Goal: Complete application form: Complete application form

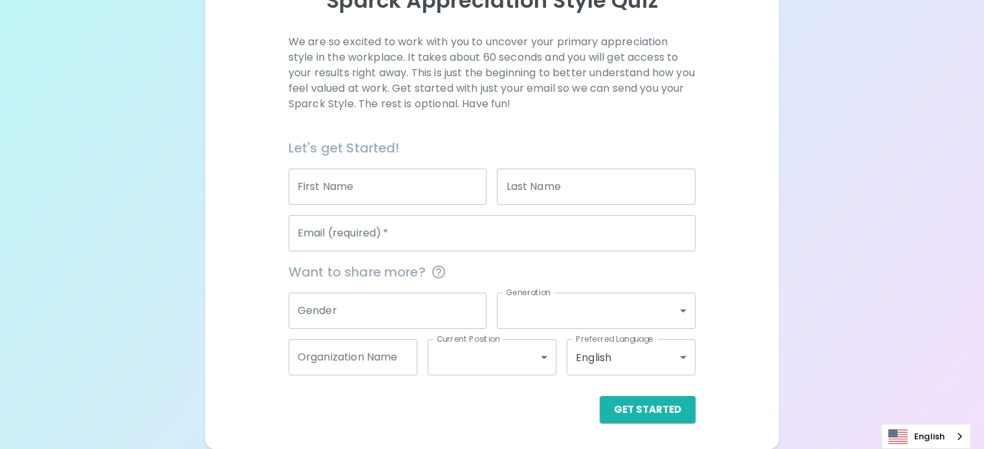
scroll to position [194, 0]
click at [480, 191] on input "First Name" at bounding box center [387, 187] width 199 height 36
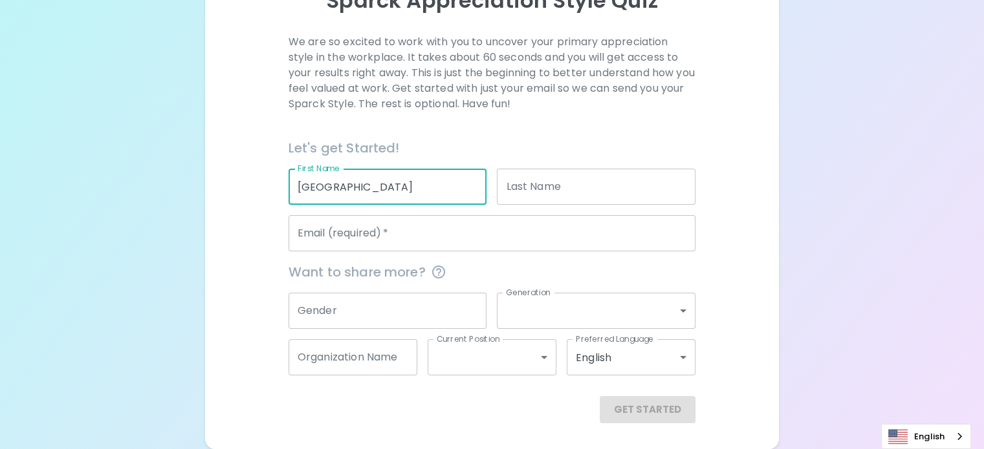
type input "[GEOGRAPHIC_DATA]"
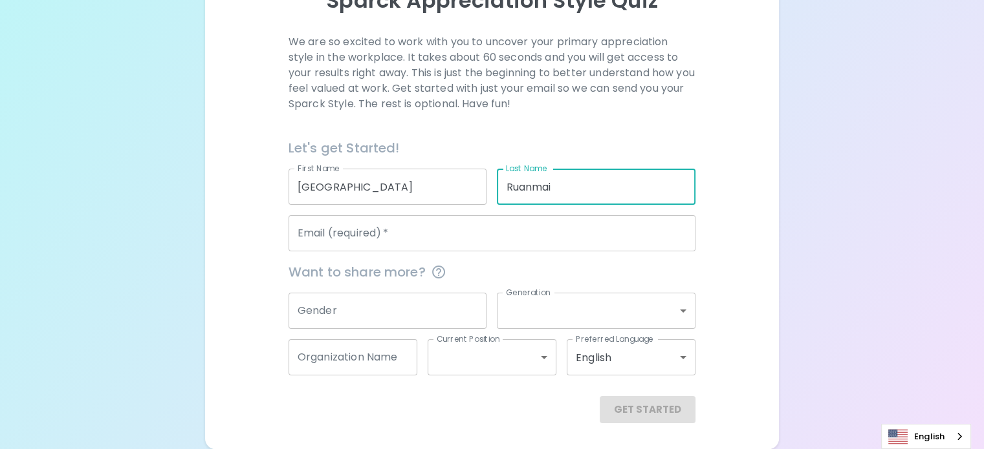
type input "Ruanmai"
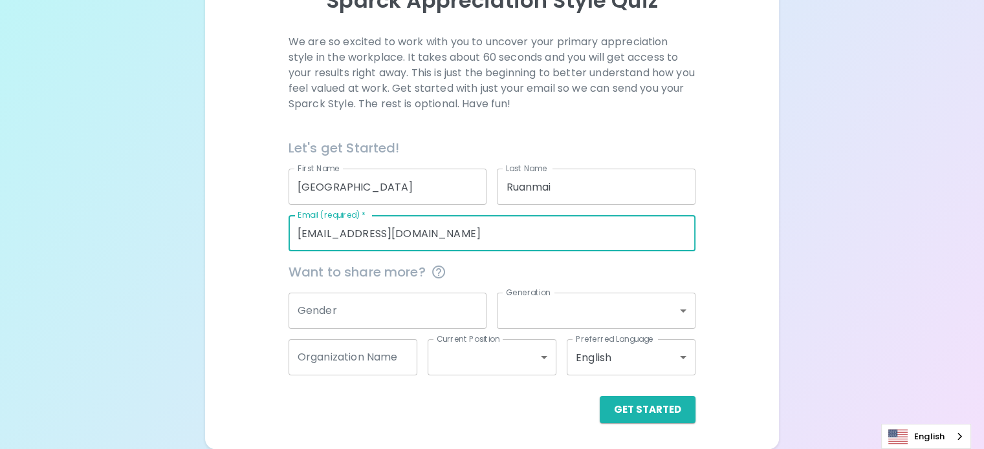
type input "[EMAIL_ADDRESS][DOMAIN_NAME]"
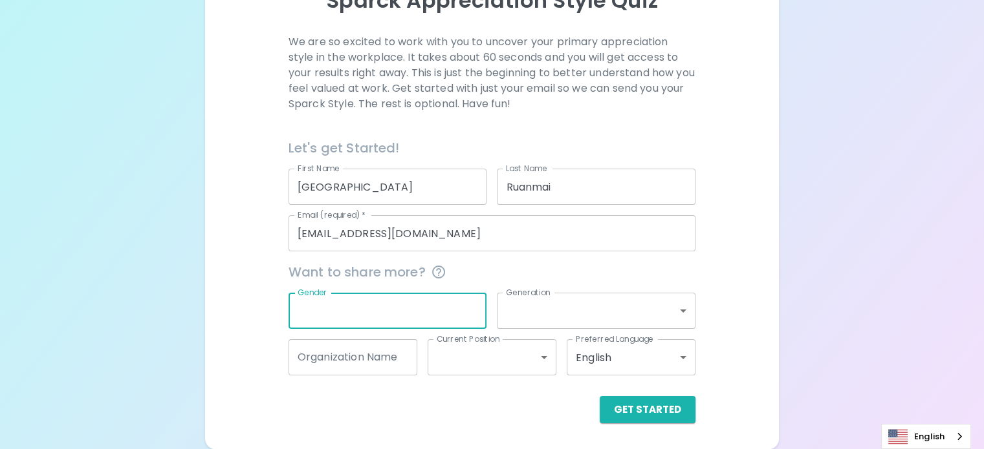
click at [405, 299] on input "Gender" at bounding box center [387, 311] width 199 height 36
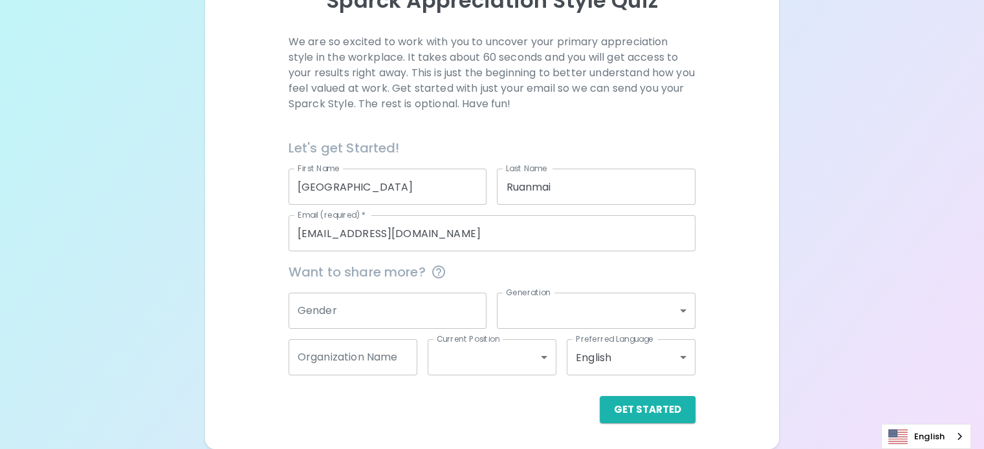
click at [660, 289] on div "We are so excited to work with you to uncover your primary appreciation style i…" at bounding box center [492, 228] width 543 height 389
click at [626, 267] on span "Want to share more?" at bounding box center [491, 272] width 407 height 21
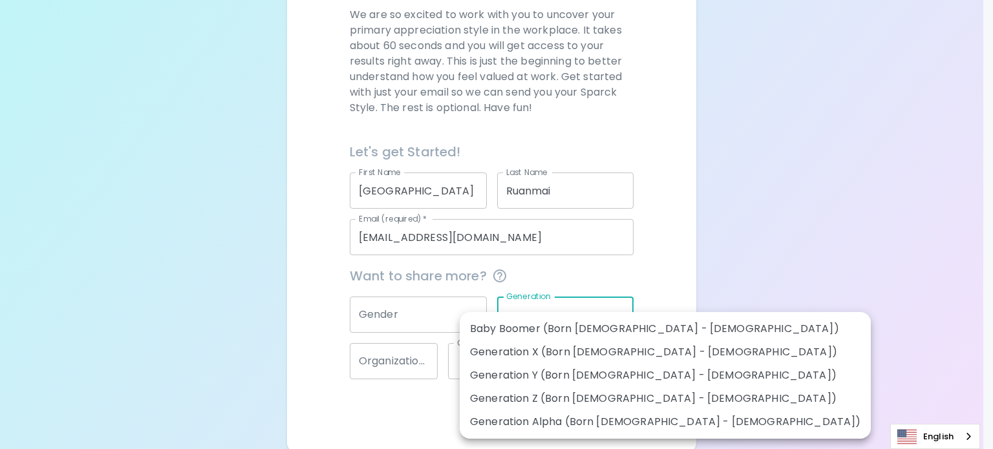
click at [620, 314] on body "Sparck Appreciation Style Quiz We are so excited to work with you to uncover yo…" at bounding box center [496, 129] width 993 height 647
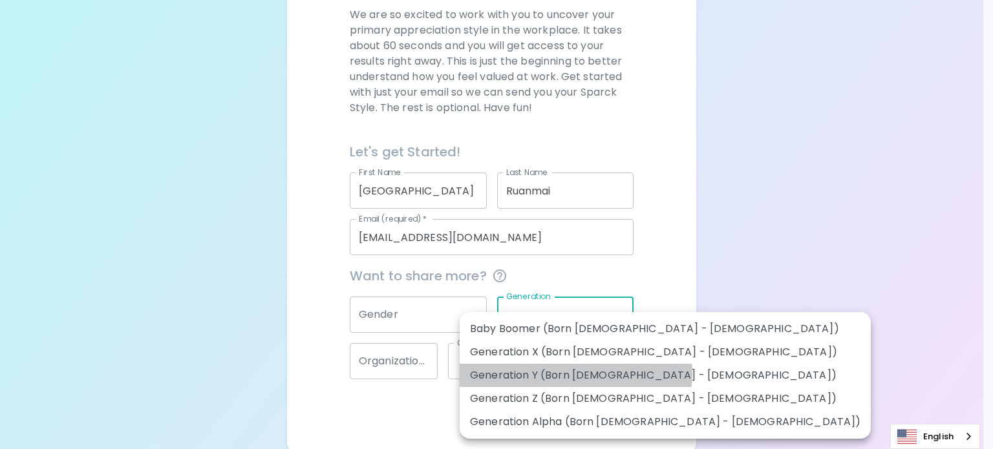
drag, startPoint x: 576, startPoint y: 373, endPoint x: 578, endPoint y: 382, distance: 8.8
click at [578, 382] on li "Generation Y (Born [DEMOGRAPHIC_DATA] - [DEMOGRAPHIC_DATA])" at bounding box center [665, 375] width 411 height 23
type input "generation_y"
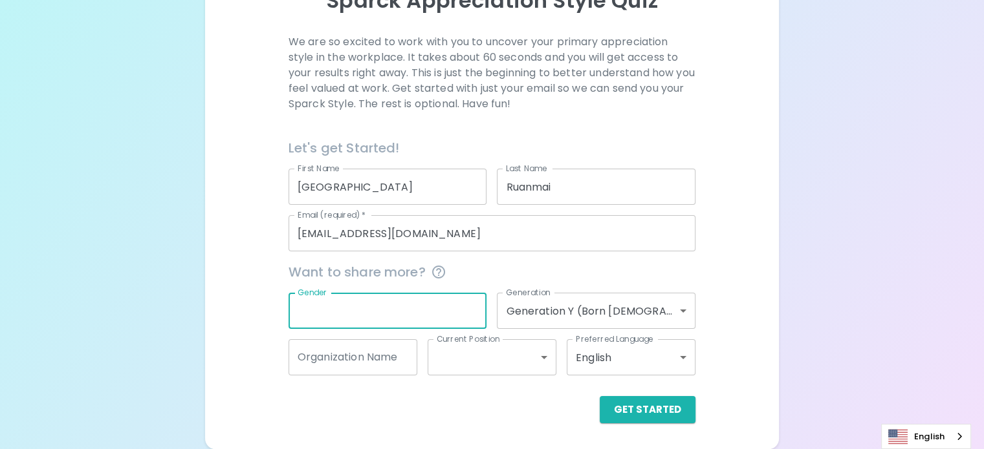
click at [431, 314] on input "Gender" at bounding box center [387, 311] width 199 height 36
click at [411, 343] on div "Organization Name Organization Name" at bounding box center [352, 357] width 129 height 36
click at [402, 306] on input "Gender" at bounding box center [387, 311] width 199 height 36
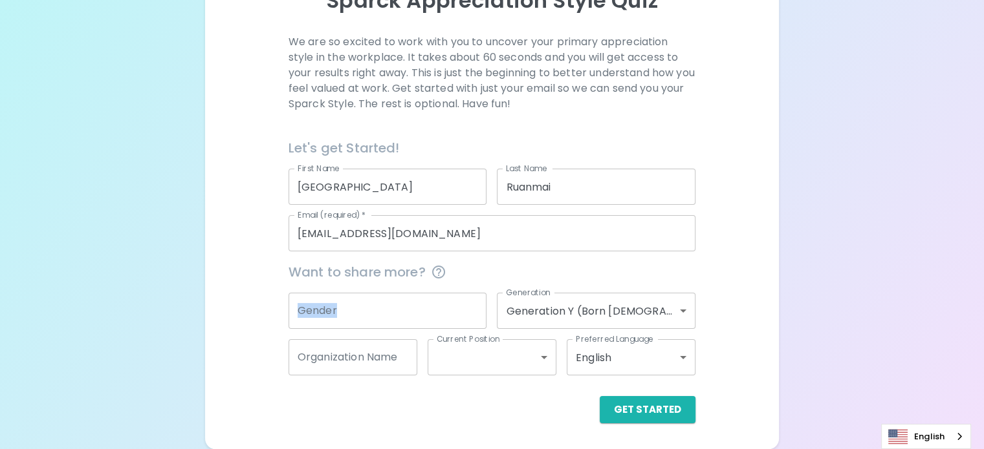
drag, startPoint x: 385, startPoint y: 292, endPoint x: 365, endPoint y: 296, distance: 21.2
click at [365, 296] on div "Gender Gender" at bounding box center [387, 311] width 199 height 36
click at [383, 309] on input "Gender" at bounding box center [387, 311] width 199 height 36
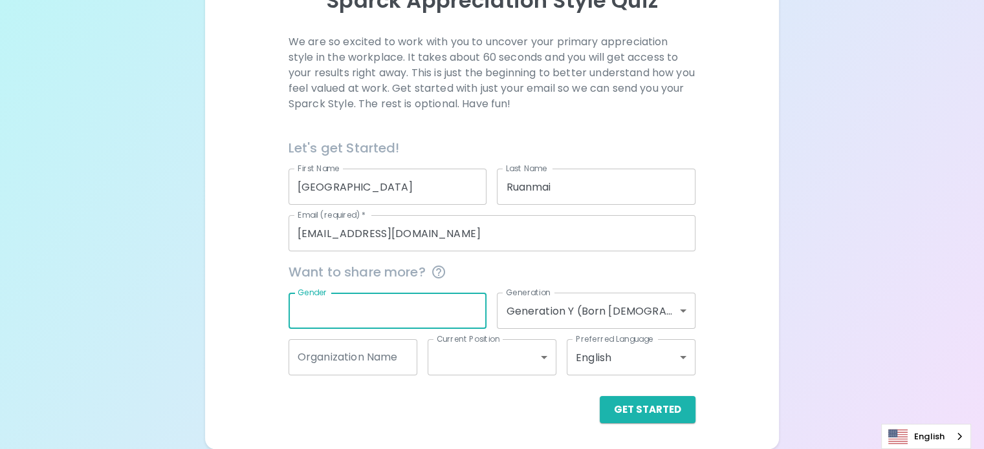
click at [381, 301] on input "Gender" at bounding box center [387, 311] width 199 height 36
click at [327, 296] on label "Gender" at bounding box center [312, 292] width 30 height 11
click at [375, 296] on input "Gender" at bounding box center [387, 311] width 199 height 36
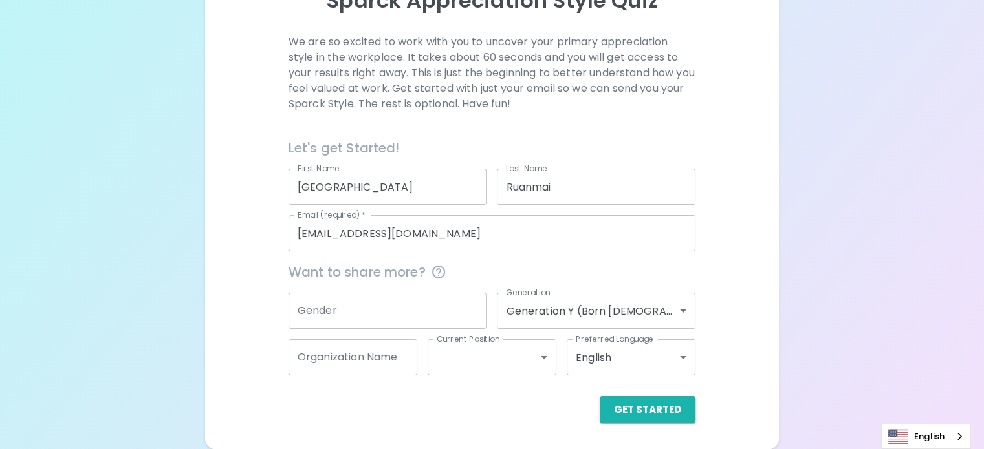
click at [374, 293] on div "Gender Gender" at bounding box center [387, 311] width 199 height 36
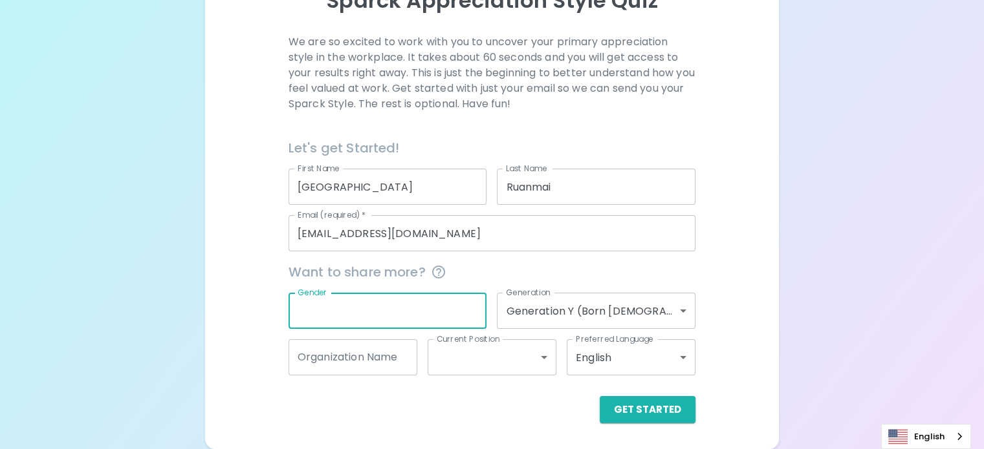
drag, startPoint x: 360, startPoint y: 309, endPoint x: 397, endPoint y: 301, distance: 38.3
click at [398, 303] on input "Gender" at bounding box center [387, 311] width 199 height 36
drag, startPoint x: 380, startPoint y: 296, endPoint x: 363, endPoint y: 289, distance: 18.0
click at [327, 294] on label "Gender" at bounding box center [312, 292] width 30 height 11
click at [362, 294] on input "Gender" at bounding box center [387, 311] width 199 height 36
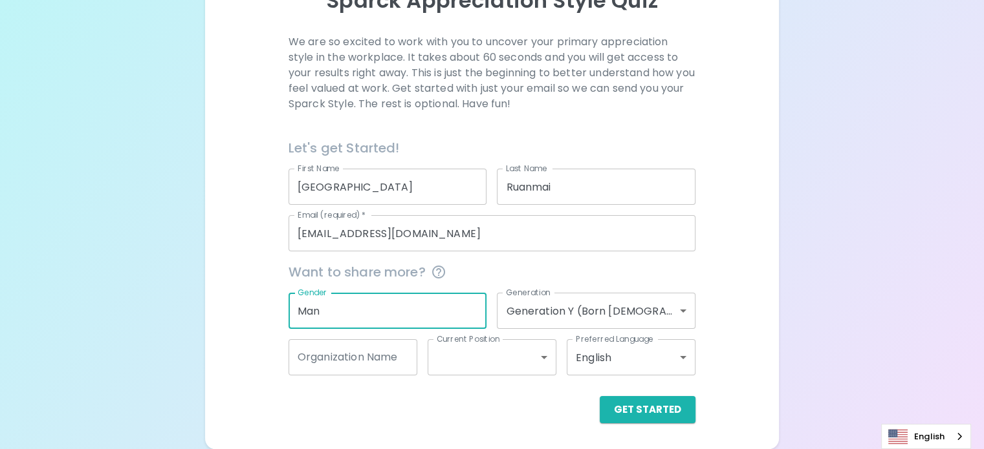
click at [402, 364] on input "Organization Name" at bounding box center [352, 357] width 129 height 36
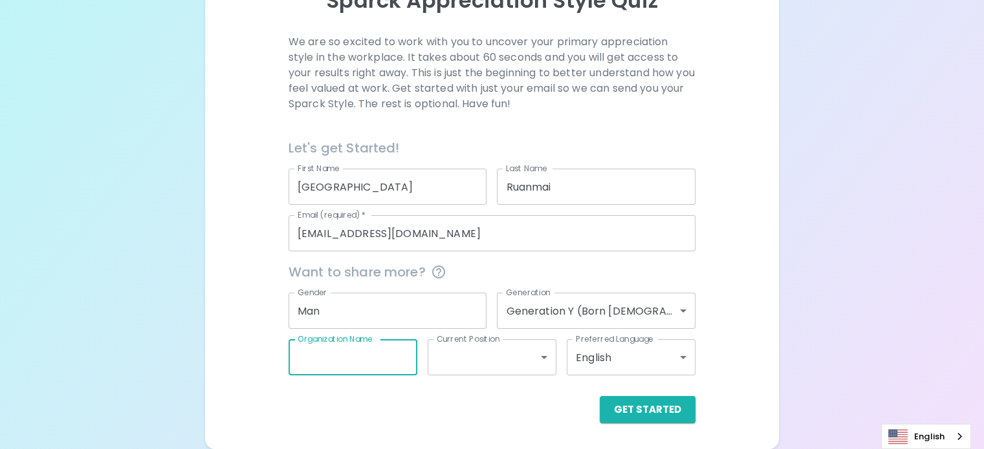
click at [374, 305] on input "Man" at bounding box center [387, 311] width 199 height 36
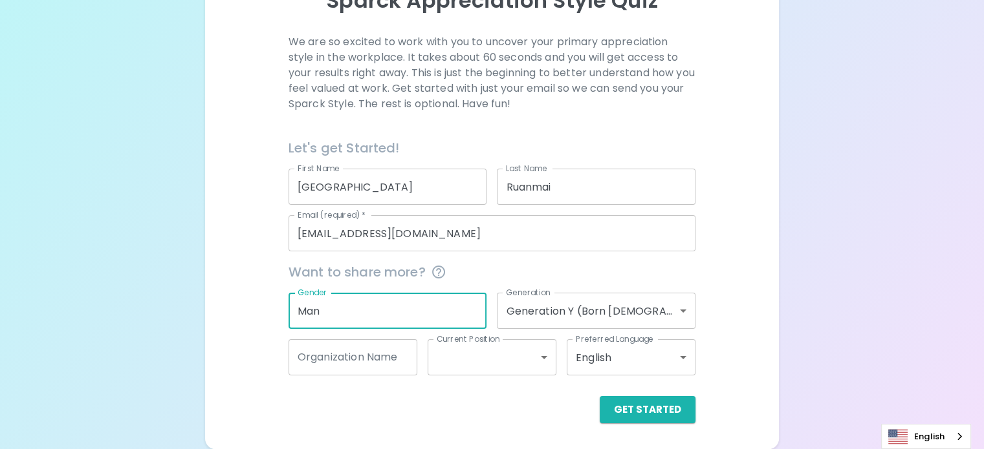
drag, startPoint x: 404, startPoint y: 305, endPoint x: 273, endPoint y: 305, distance: 131.3
click at [273, 305] on div "Sparck Appreciation Style Quiz We are so excited to work with you to uncover yo…" at bounding box center [492, 141] width 984 height 616
paste input "[DEMOGRAPHIC_DATA]"
type input "[DEMOGRAPHIC_DATA]"
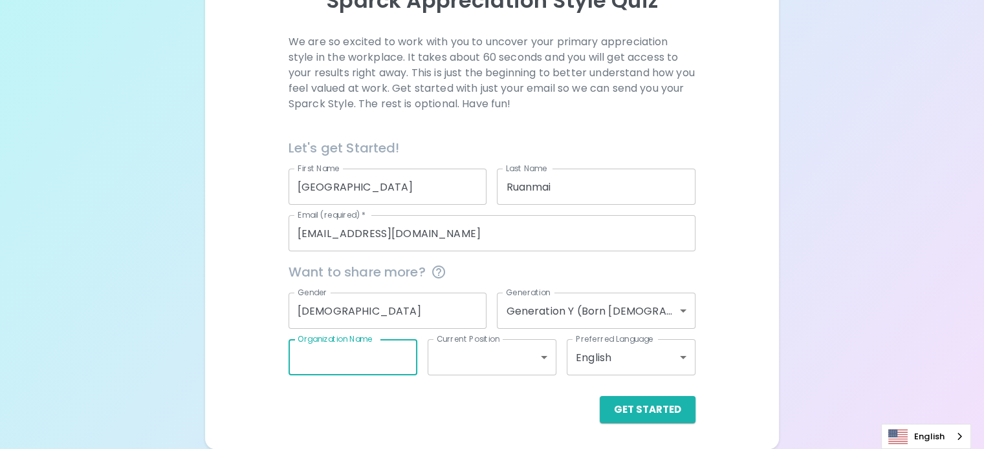
click at [399, 354] on input "Organization Name" at bounding box center [352, 357] width 129 height 36
click at [412, 363] on input "Organization Name" at bounding box center [352, 357] width 129 height 36
type input "ME Drive"
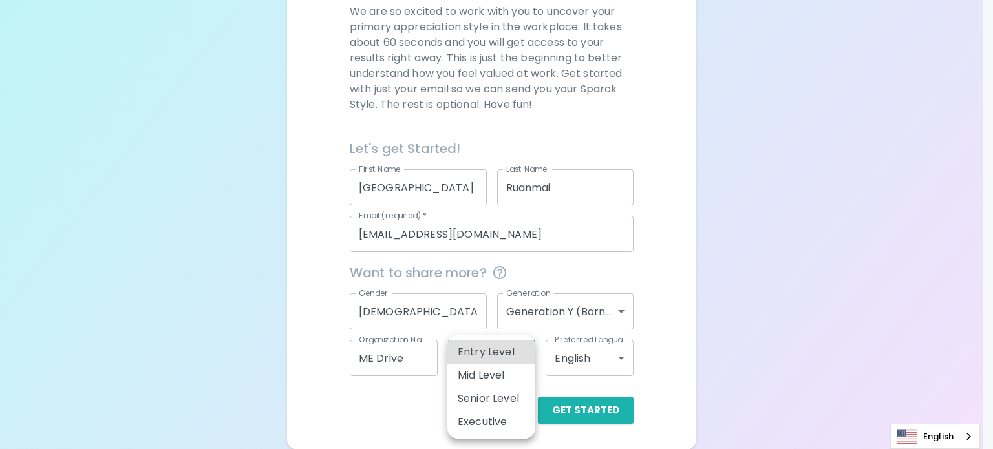
click at [484, 364] on body "Sparck Appreciation Style Quiz We are so excited to work with you to uncover yo…" at bounding box center [496, 126] width 993 height 647
click at [414, 403] on div at bounding box center [496, 224] width 993 height 449
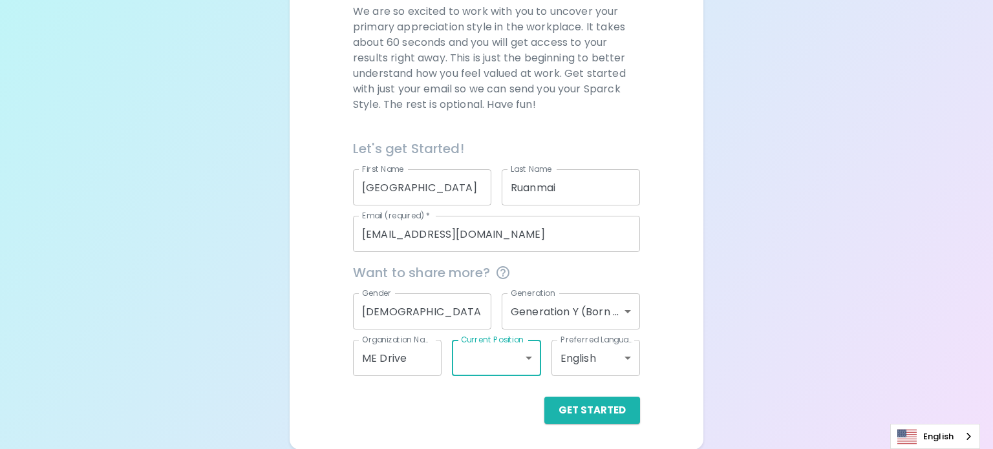
click at [602, 359] on body "Sparck Appreciation Style Quiz We are so excited to work with you to uncover yo…" at bounding box center [496, 126] width 993 height 647
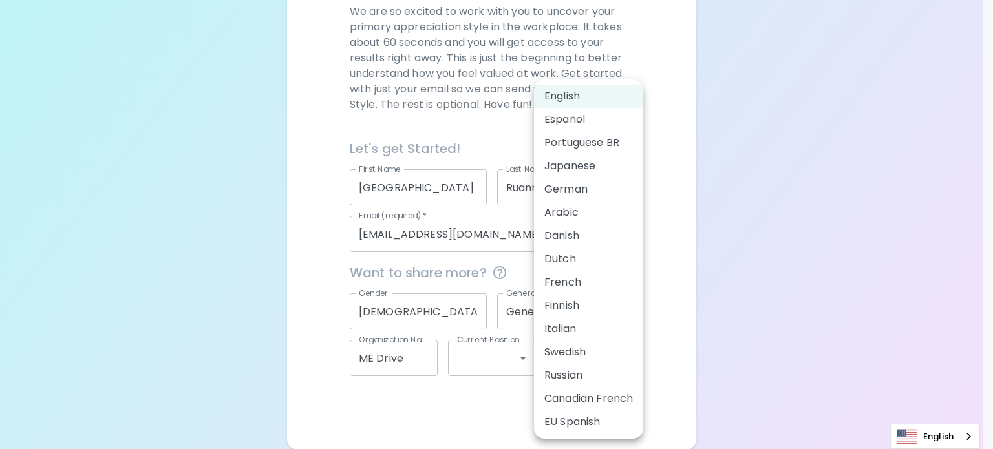
click at [727, 312] on div at bounding box center [496, 224] width 993 height 449
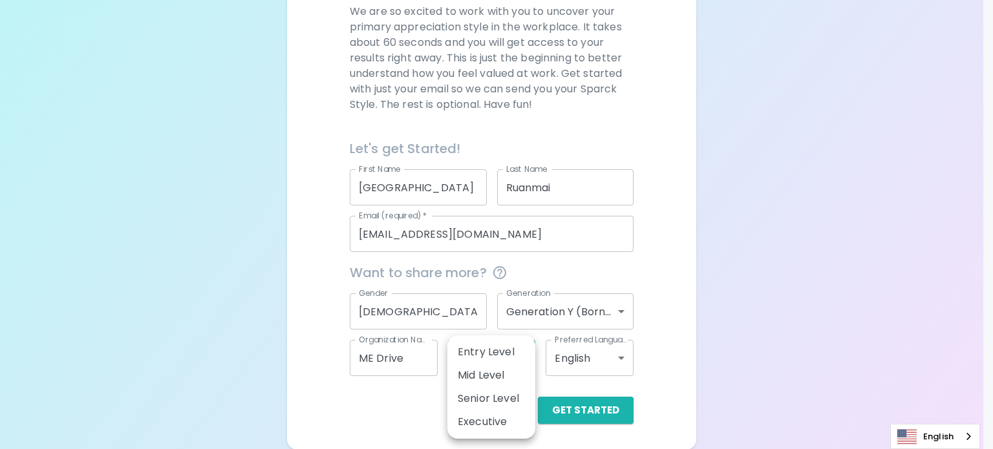
click at [504, 355] on body "Sparck Appreciation Style Quiz We are so excited to work with you to uncover yo…" at bounding box center [496, 126] width 993 height 647
click at [500, 403] on li "Senior Level" at bounding box center [491, 398] width 88 height 23
type input "senior_level"
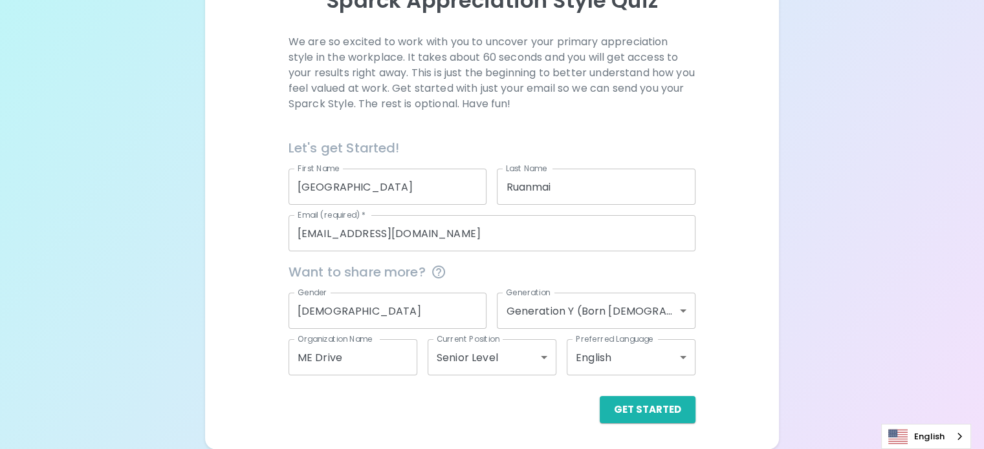
click at [491, 400] on div "Get Started" at bounding box center [491, 409] width 407 height 27
click at [599, 406] on button "Get Started" at bounding box center [647, 409] width 96 height 27
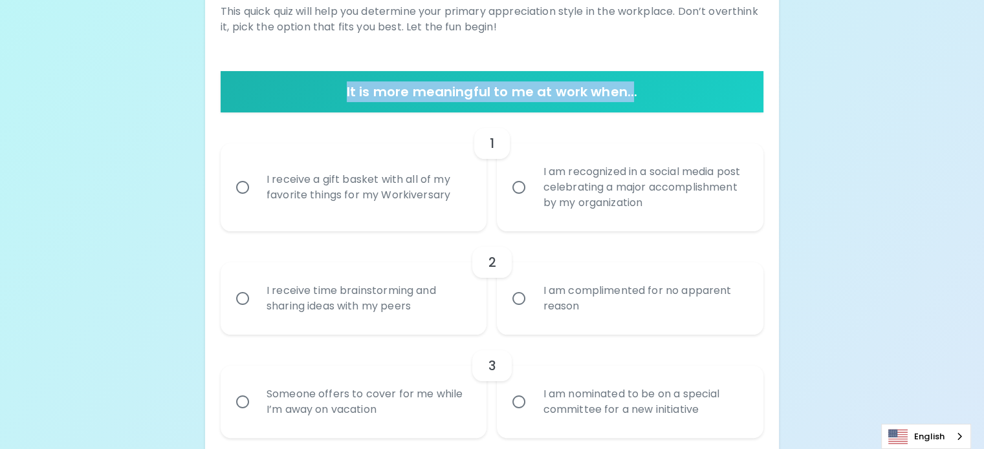
drag, startPoint x: 347, startPoint y: 137, endPoint x: 632, endPoint y: 125, distance: 285.4
click at [632, 102] on h6 "It is more meaningful to me at work when..." at bounding box center [492, 91] width 532 height 21
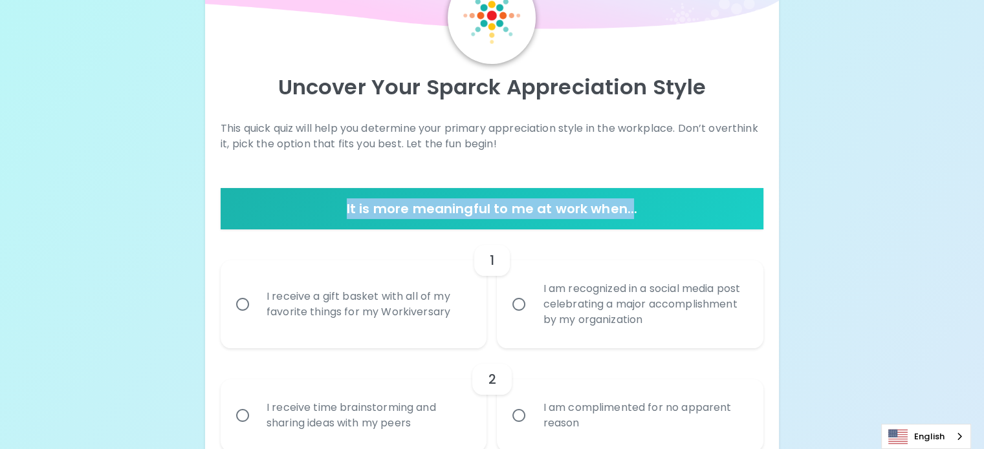
scroll to position [153, 0]
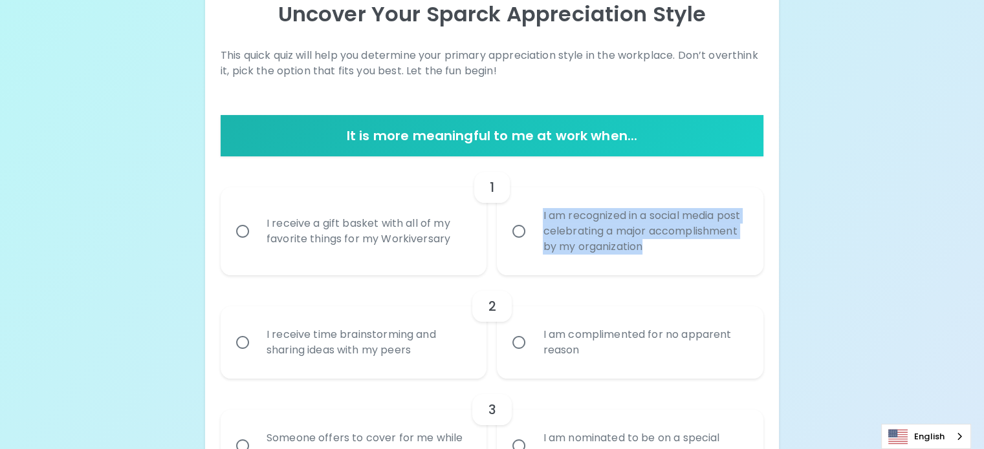
drag, startPoint x: 538, startPoint y: 253, endPoint x: 631, endPoint y: 321, distance: 115.6
click at [631, 270] on div "I am recognized in a social media post celebrating a major accomplishment by my…" at bounding box center [644, 232] width 224 height 78
copy div "I am recognized in a social media post celebrating a major accomplishment by my…"
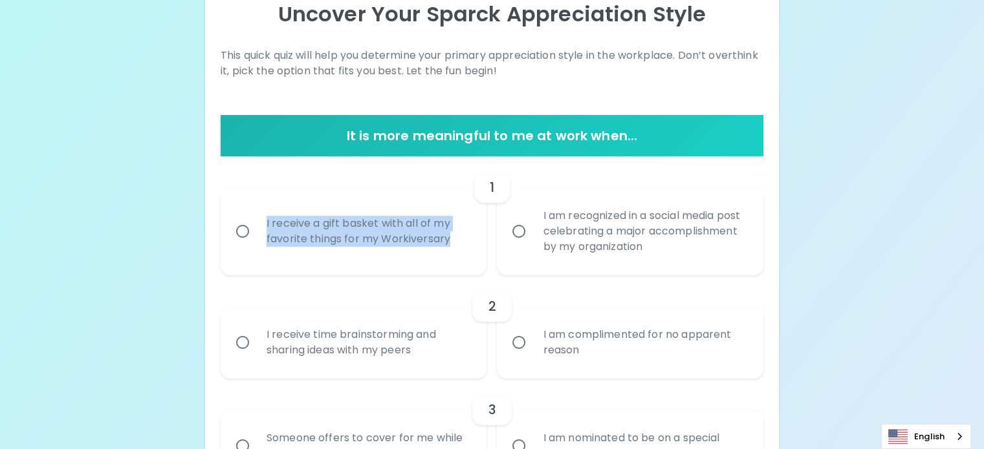
drag, startPoint x: 347, startPoint y: 261, endPoint x: 447, endPoint y: 321, distance: 117.2
click at [447, 263] on div "I receive a gift basket with all of my favorite things for my Workiversary" at bounding box center [368, 231] width 224 height 62
copy div "I receive a gift basket with all of my favorite things for my Workiversary"
click at [256, 245] on input "I receive a gift basket with all of my favorite things for my Workiversary" at bounding box center [242, 231] width 27 height 27
radio input "true"
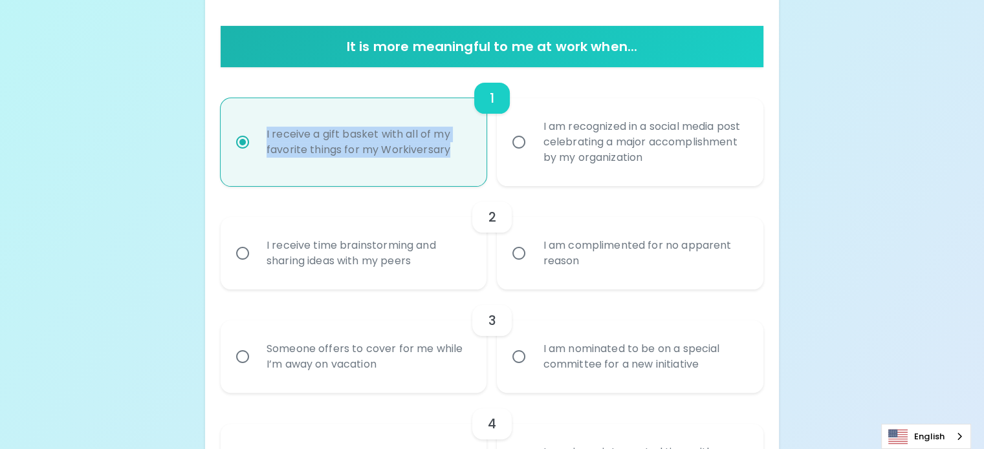
scroll to position [257, 0]
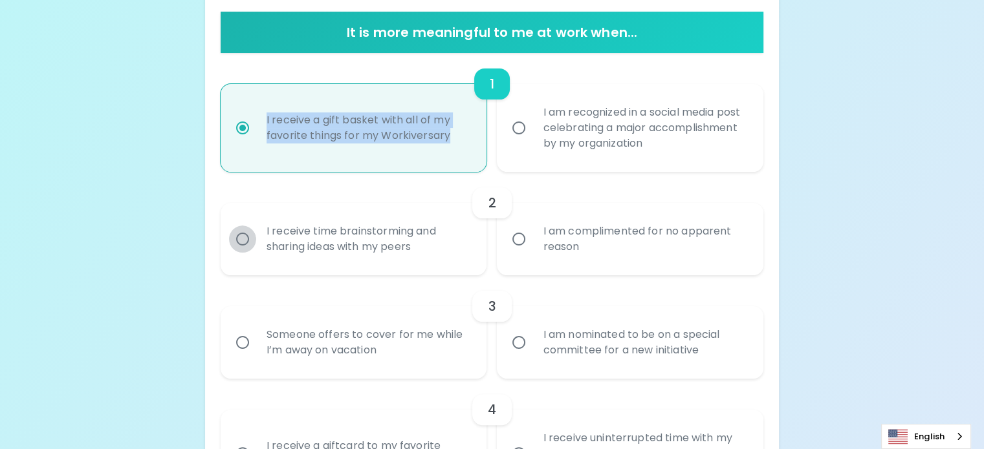
click at [256, 253] on input "I receive time brainstorming and sharing ideas with my peers" at bounding box center [242, 239] width 27 height 27
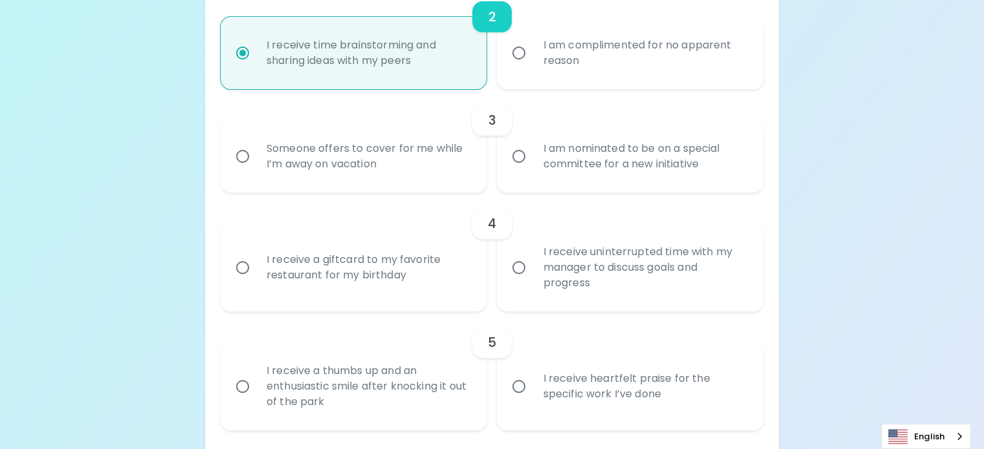
scroll to position [489, 0]
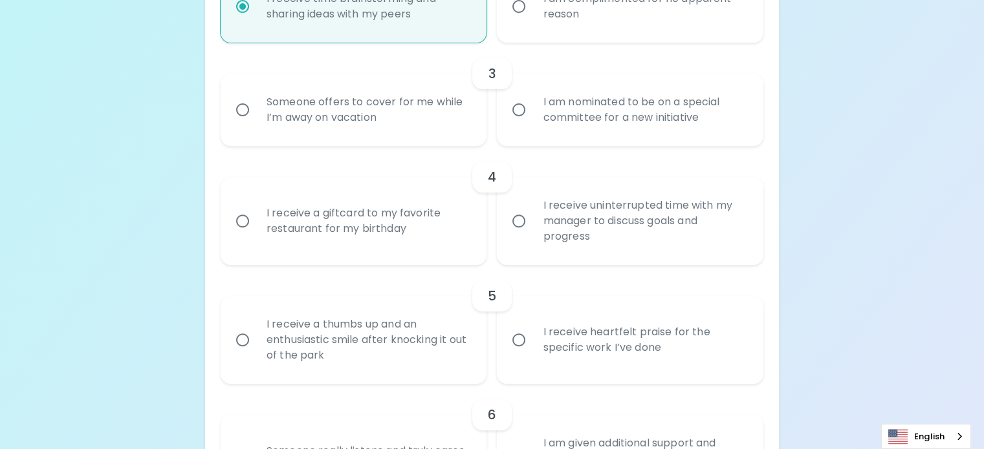
radio input "true"
click at [587, 141] on div "I am nominated to be on a special committee for a new initiative" at bounding box center [644, 110] width 224 height 62
click at [532, 124] on input "I am nominated to be on a special committee for a new initiative" at bounding box center [518, 109] width 27 height 27
radio input "false"
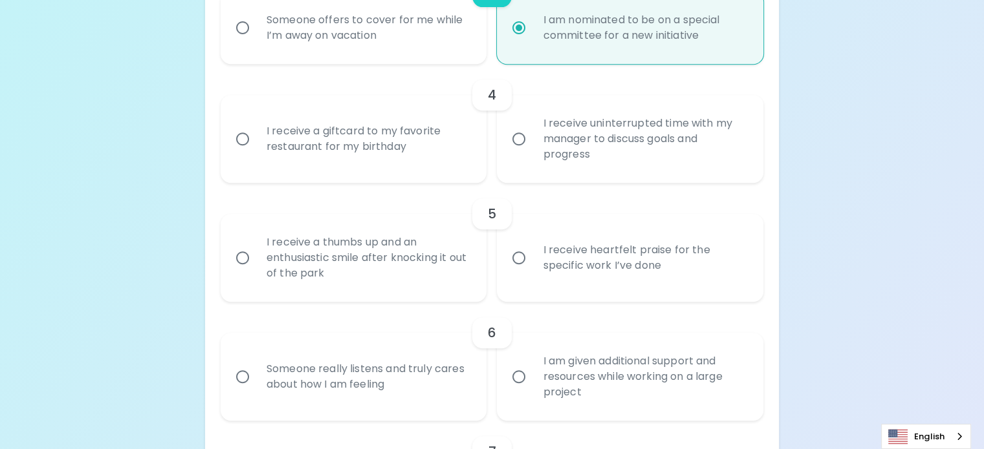
scroll to position [593, 0]
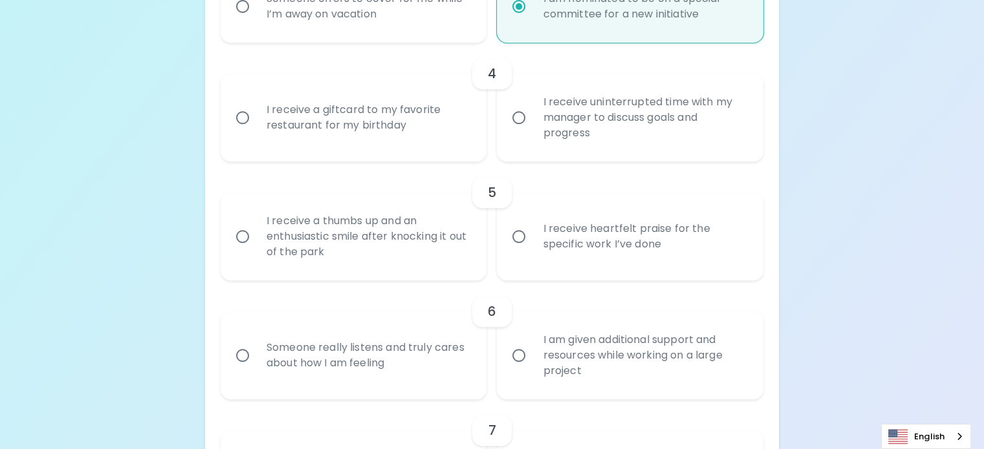
radio input "true"
click at [416, 149] on div "I receive a giftcard to my favorite restaurant for my birthday" at bounding box center [368, 118] width 224 height 62
click at [256, 131] on input "I receive a giftcard to my favorite restaurant for my birthday" at bounding box center [242, 117] width 27 height 27
radio input "false"
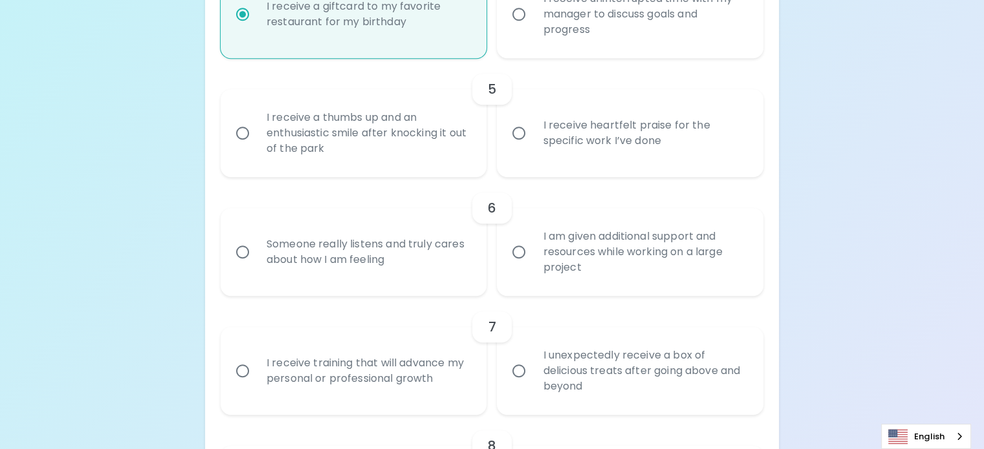
radio input "true"
click at [427, 172] on div "I receive a thumbs up and an enthusiastic smile after knocking it out of the pa…" at bounding box center [368, 133] width 224 height 78
click at [256, 147] on input "I receive a thumbs up and an enthusiastic smile after knocking it out of the pa…" at bounding box center [242, 133] width 27 height 27
radio input "false"
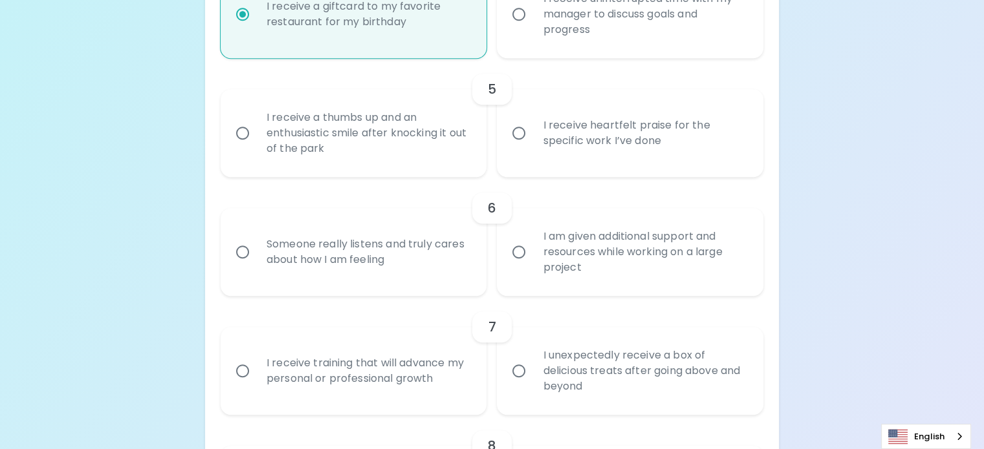
radio input "false"
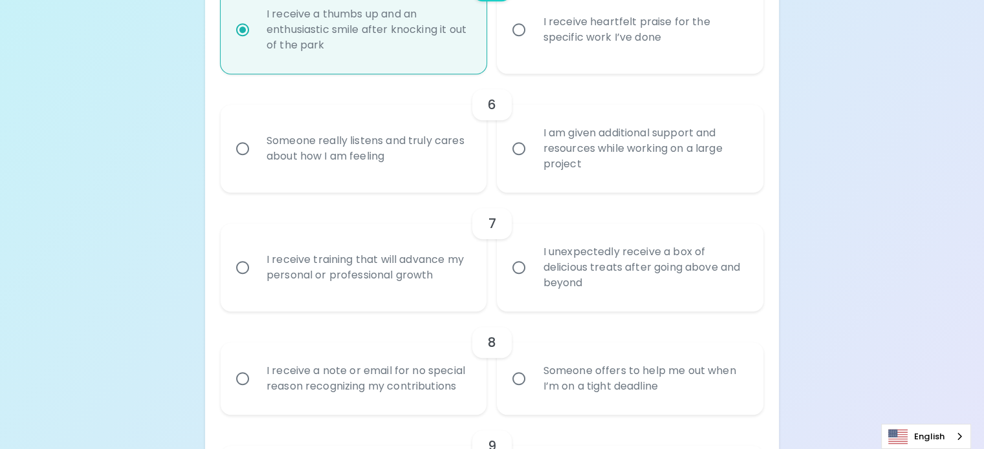
radio input "true"
click at [433, 180] on div "Someone really listens and truly cares about how I am feeling" at bounding box center [368, 149] width 224 height 62
click at [256, 162] on input "Someone really listens and truly cares about how I am feeling" at bounding box center [242, 148] width 27 height 27
radio input "false"
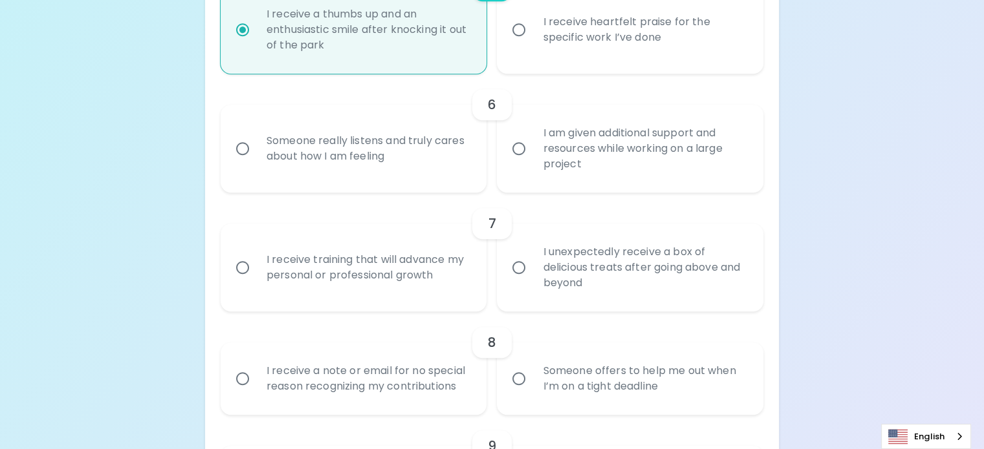
radio input "false"
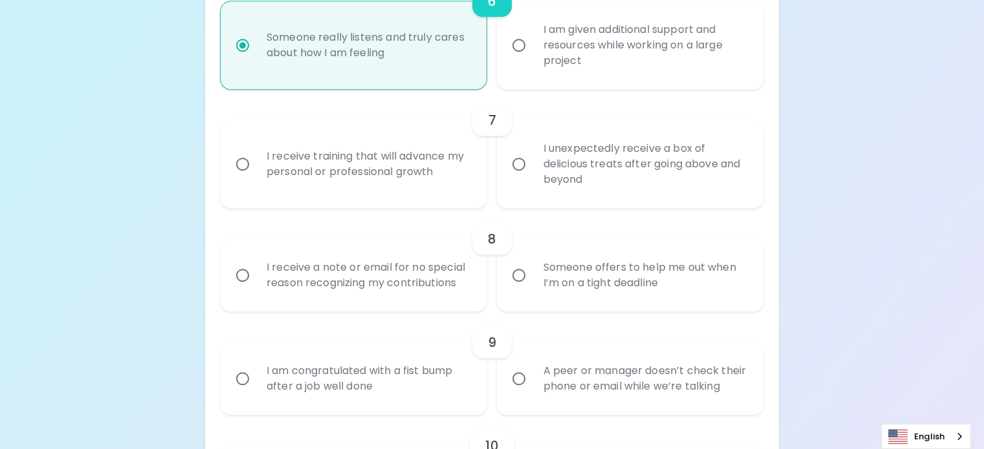
radio input "true"
click at [431, 195] on div "I receive training that will advance my personal or professional growth" at bounding box center [368, 164] width 224 height 62
click at [256, 178] on input "I receive training that will advance my personal or professional growth" at bounding box center [242, 164] width 27 height 27
radio input "false"
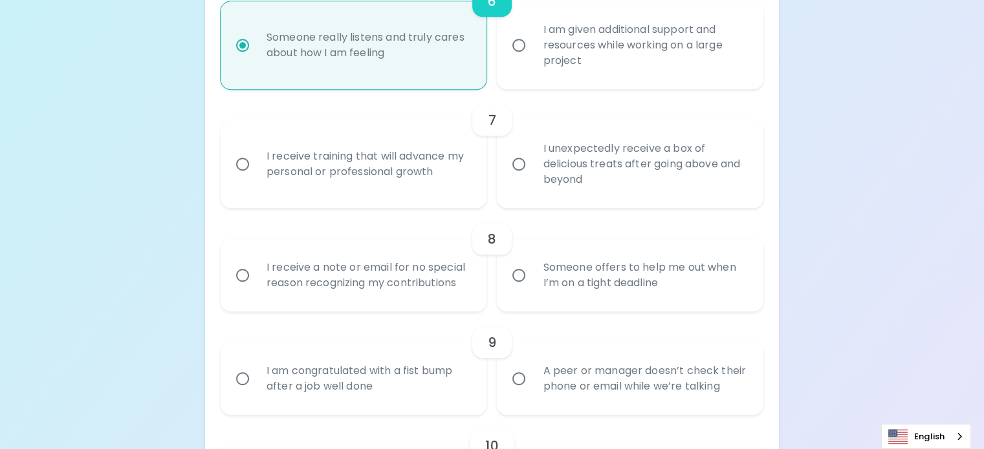
radio input "false"
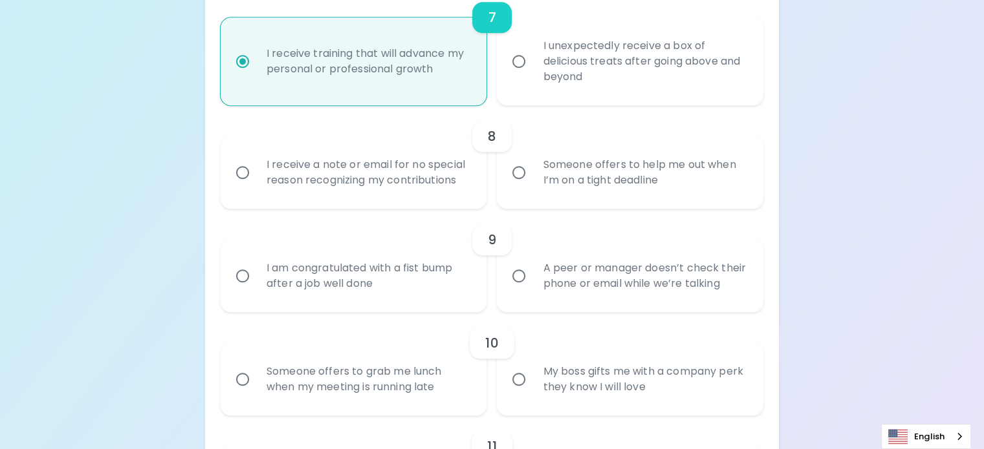
scroll to position [1007, 0]
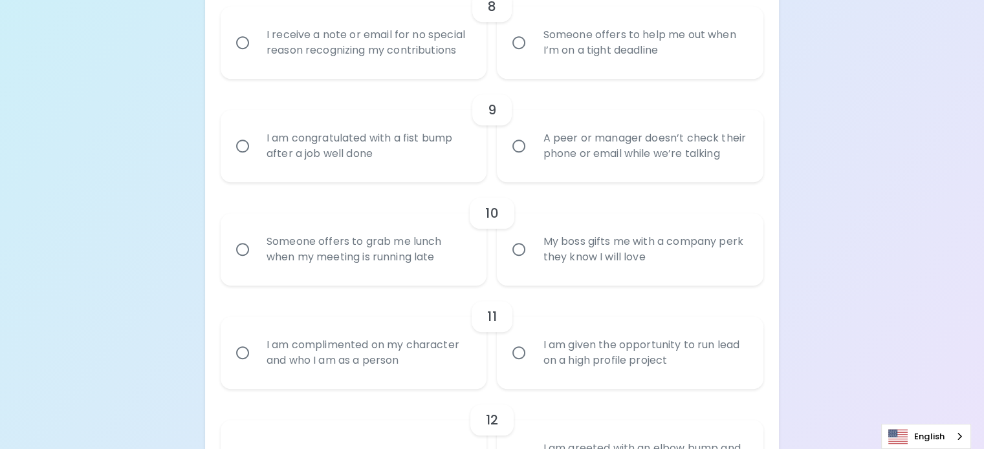
radio input "true"
click at [431, 74] on div "I receive a note or email for no special reason recognizing my contributions" at bounding box center [368, 43] width 224 height 62
click at [256, 56] on input "I receive a note or email for no special reason recognizing my contributions" at bounding box center [242, 42] width 27 height 27
radio input "false"
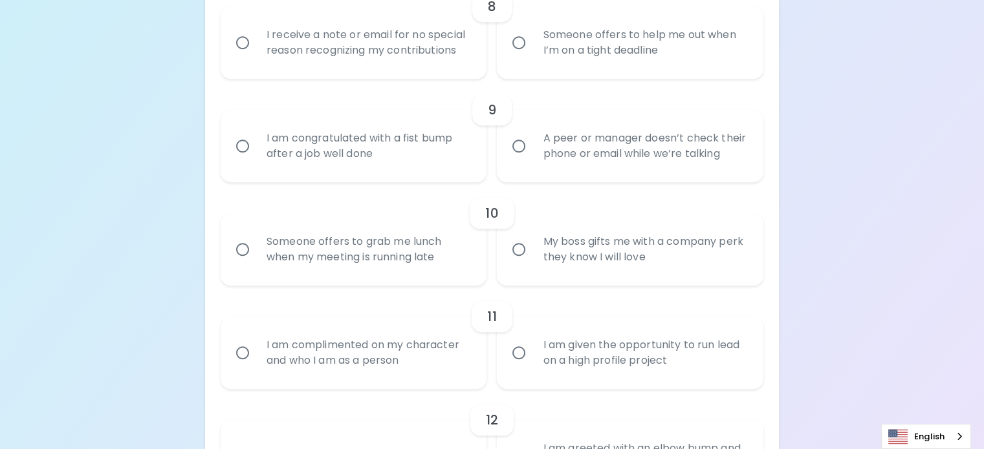
radio input "false"
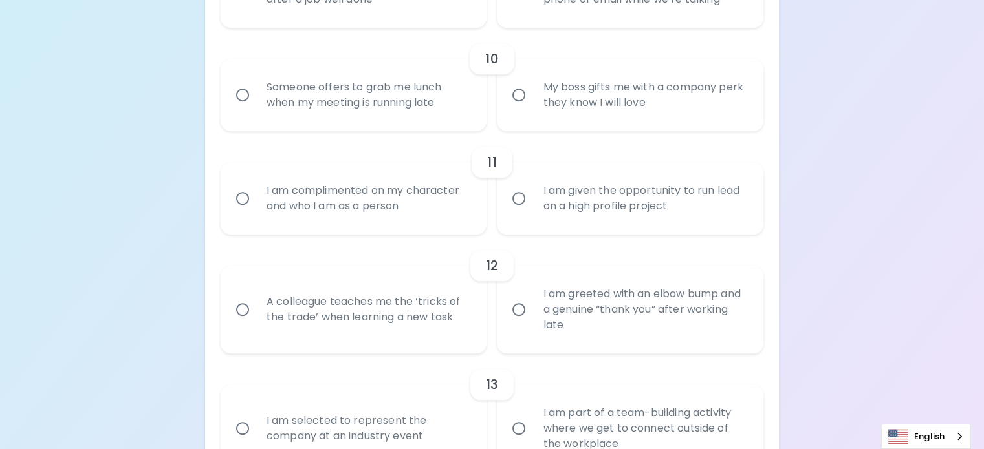
scroll to position [1304, 0]
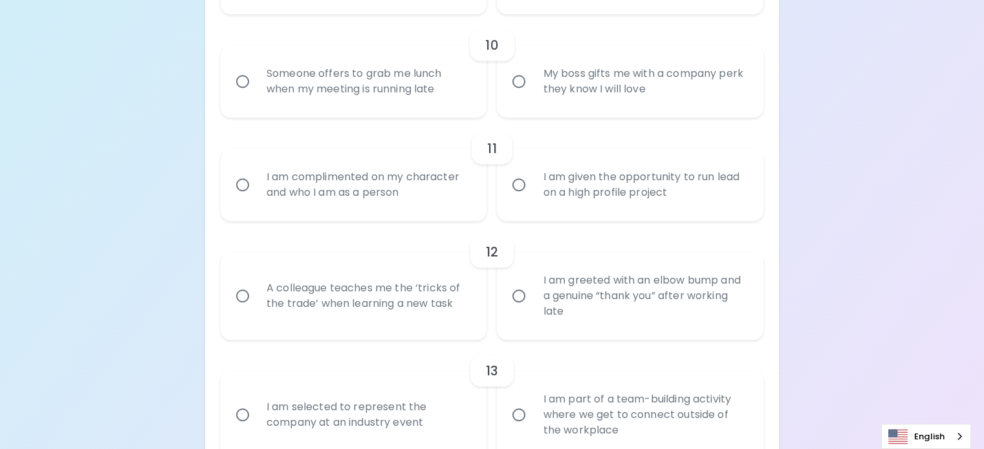
radio input "true"
radio input "false"
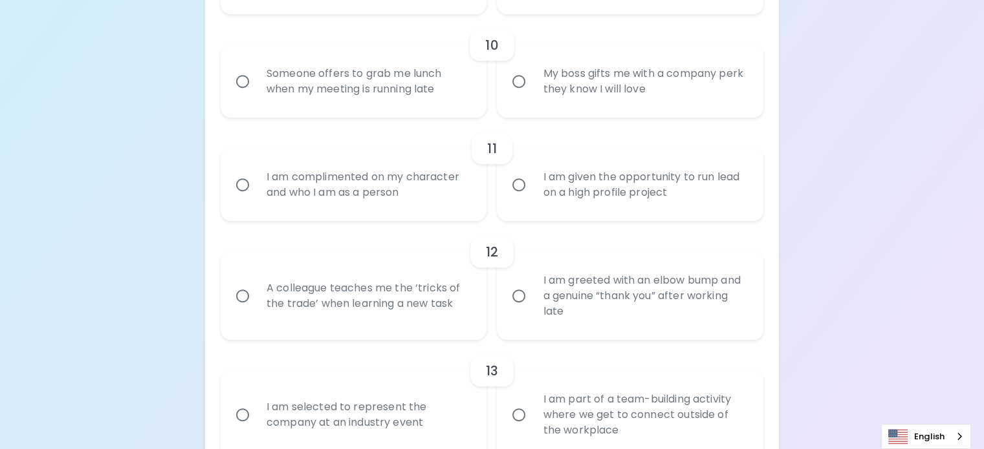
radio input "false"
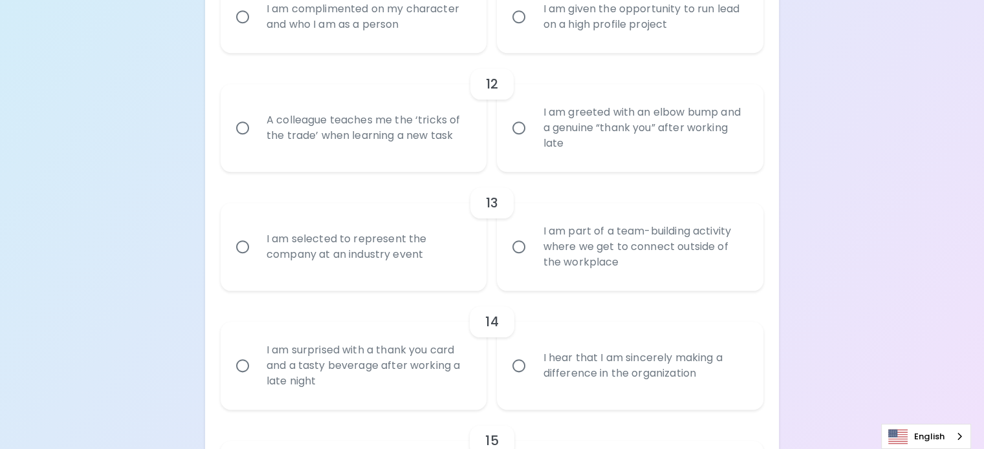
radio input "true"
radio input "false"
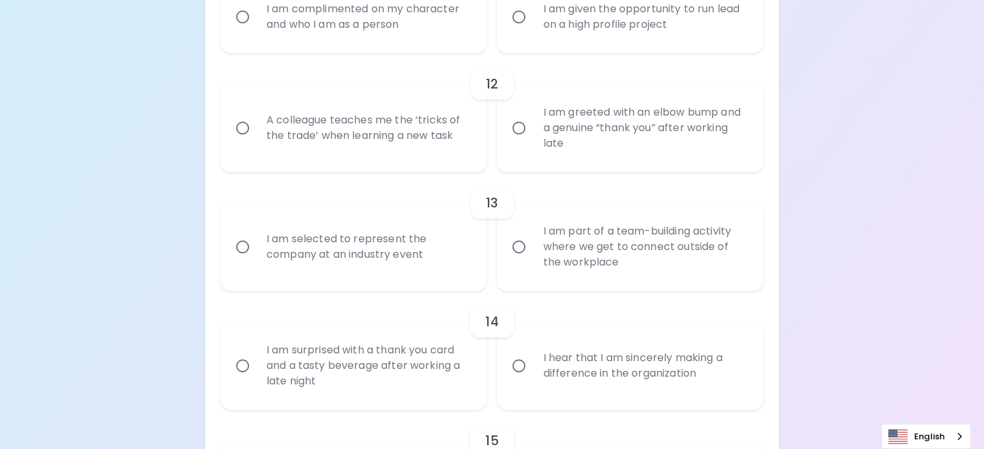
radio input "false"
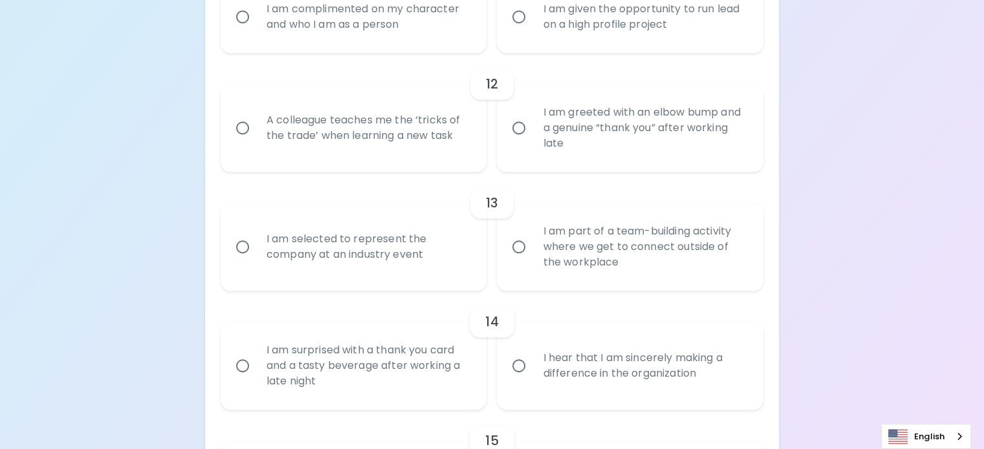
radio input "false"
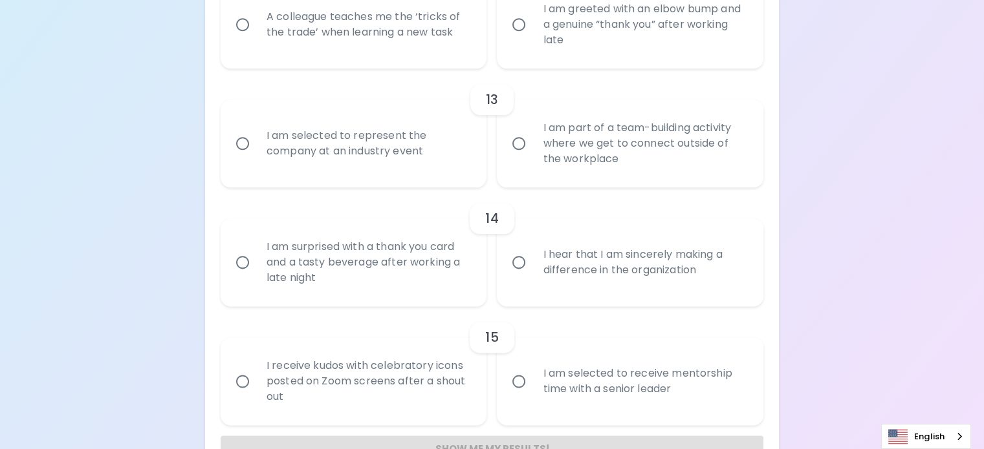
radio input "true"
drag, startPoint x: 429, startPoint y: 242, endPoint x: 427, endPoint y: 264, distance: 21.4
radio input "false"
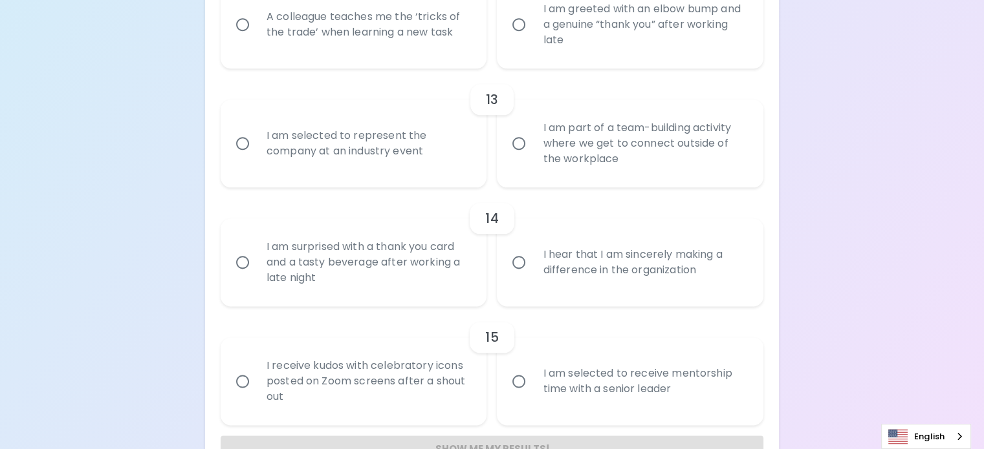
radio input "false"
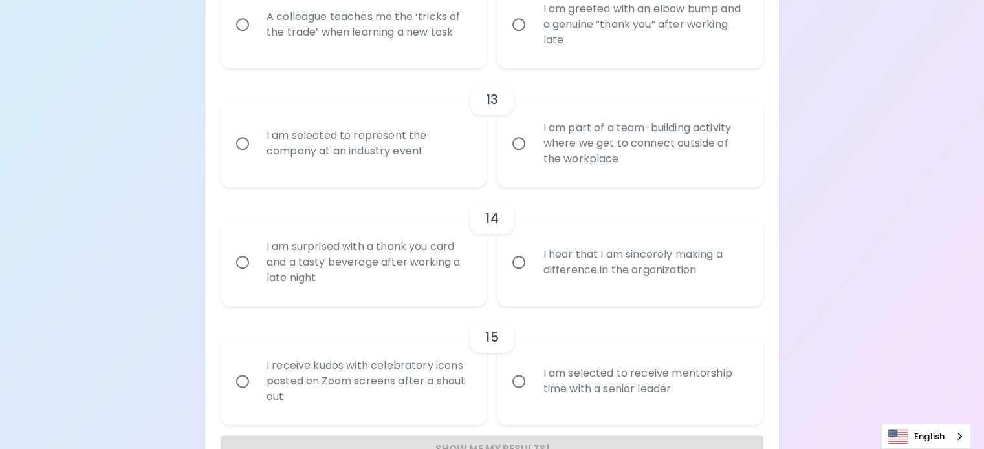
radio input "false"
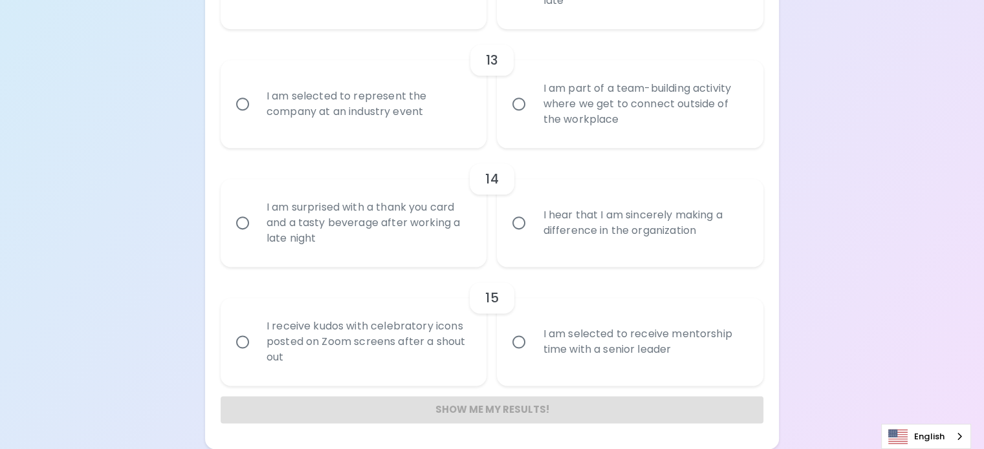
radio input "true"
radio input "false"
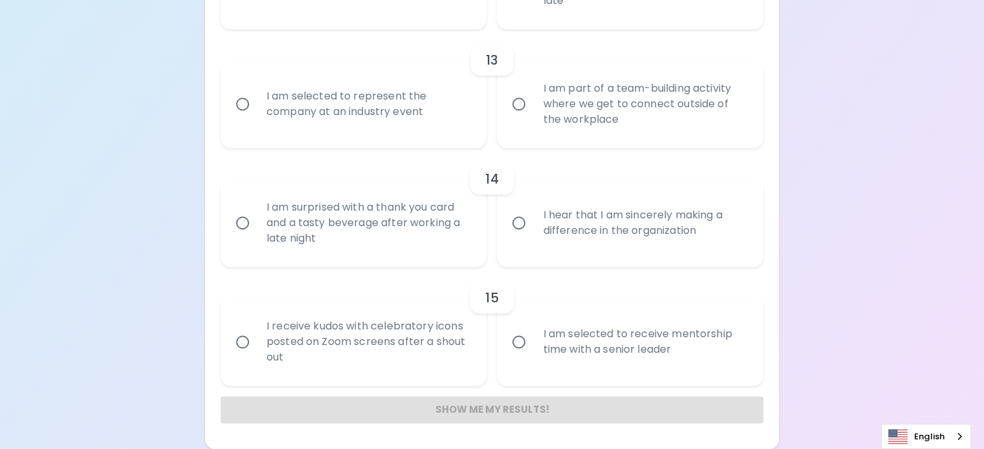
radio input "false"
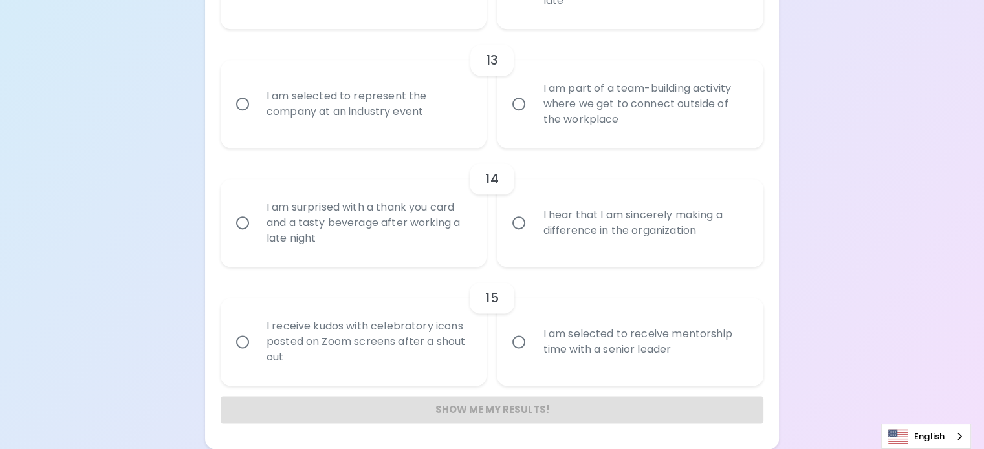
radio input "false"
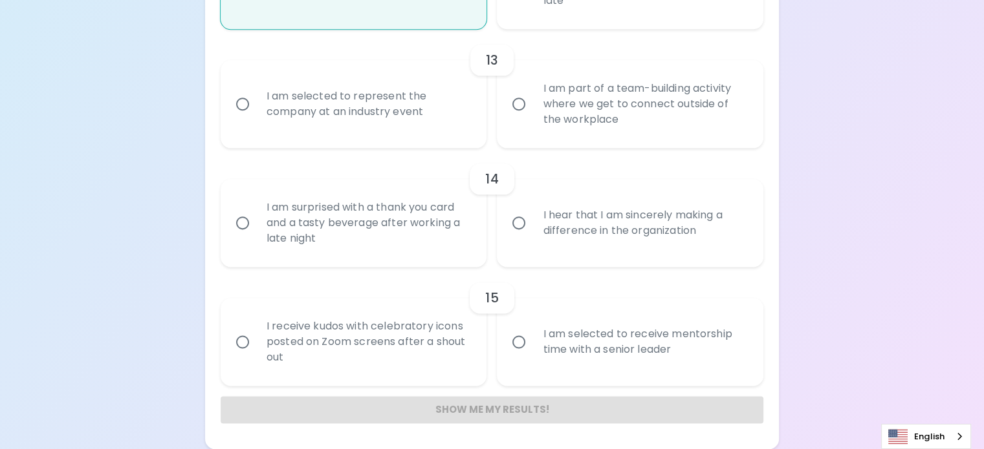
radio input "true"
click at [419, 135] on div "I am selected to represent the company at an industry event" at bounding box center [368, 104] width 224 height 62
click at [256, 118] on input "I am selected to represent the company at an industry event" at bounding box center [242, 104] width 27 height 27
radio input "false"
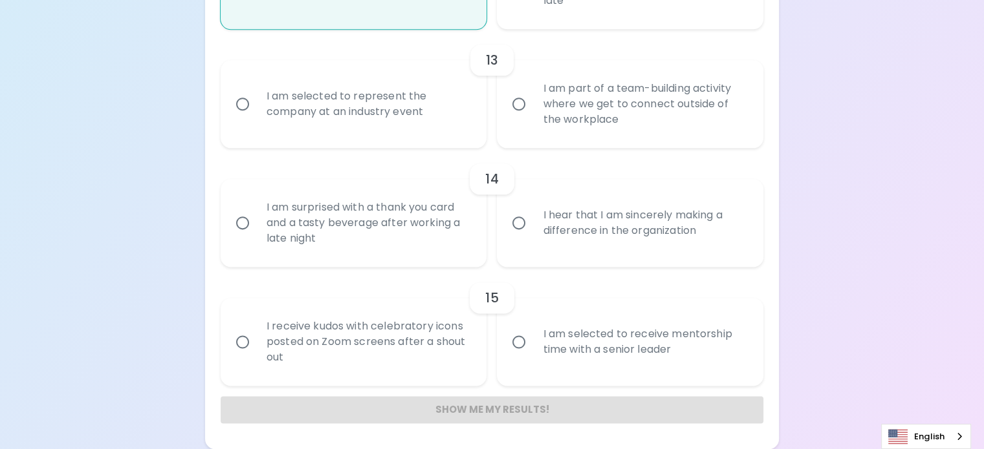
radio input "false"
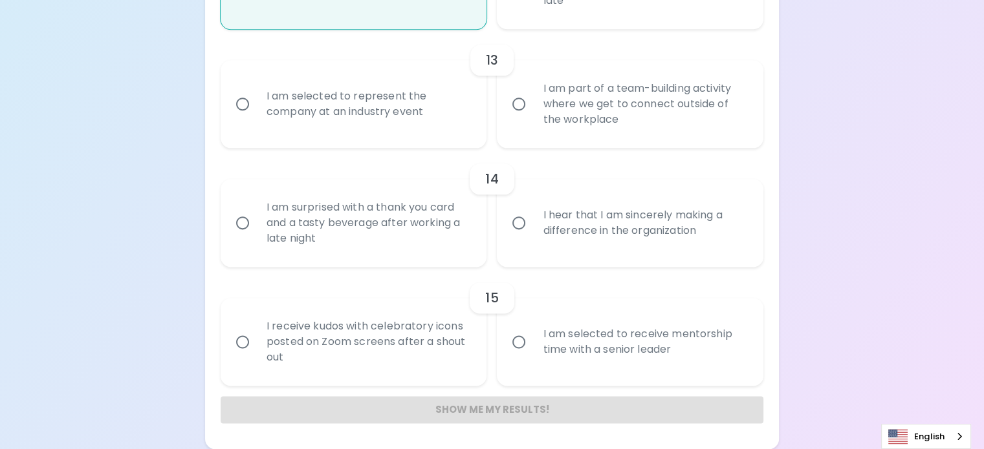
radio input "false"
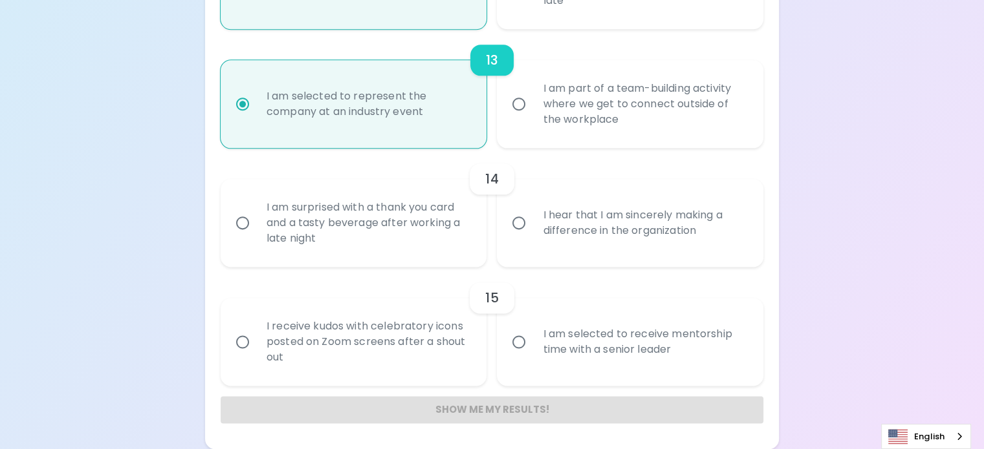
radio input "true"
click at [419, 262] on div "I am surprised with a thank you card and a tasty beverage after working a late …" at bounding box center [368, 223] width 224 height 78
click at [256, 237] on input "I am surprised with a thank you card and a tasty beverage after working a late …" at bounding box center [242, 223] width 27 height 27
radio input "false"
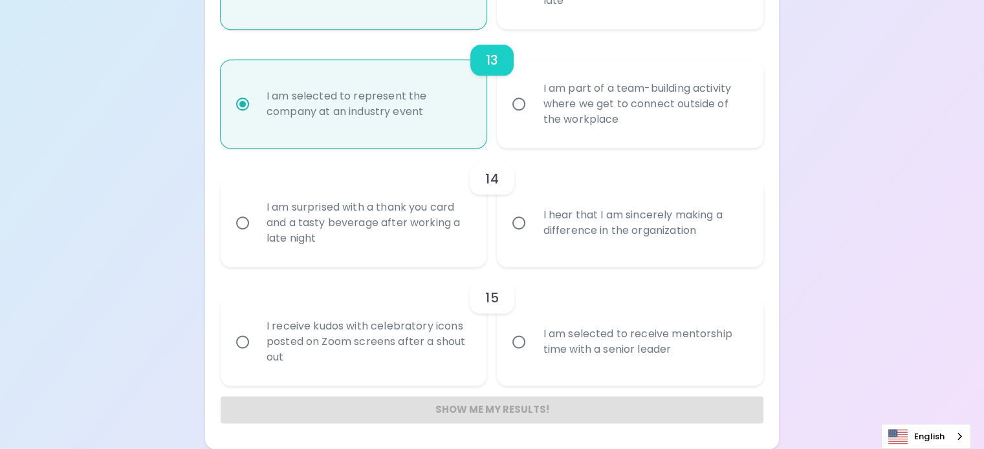
radio input "false"
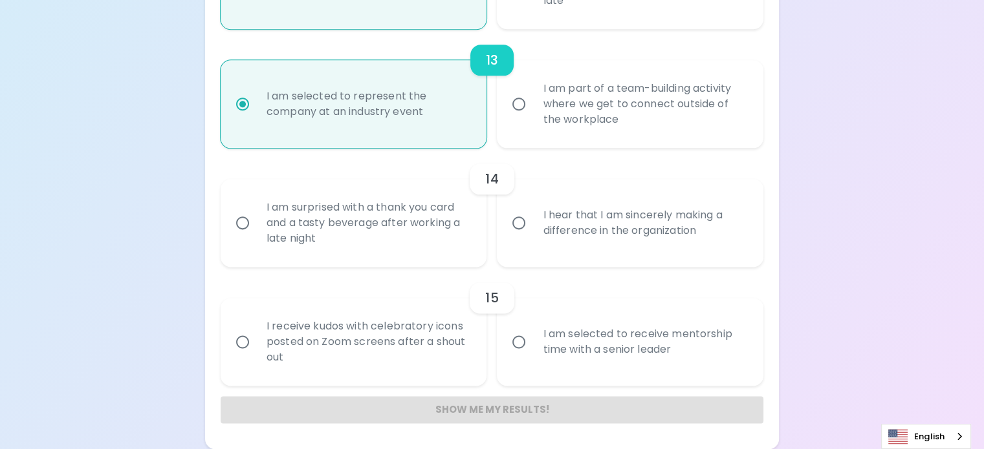
radio input "false"
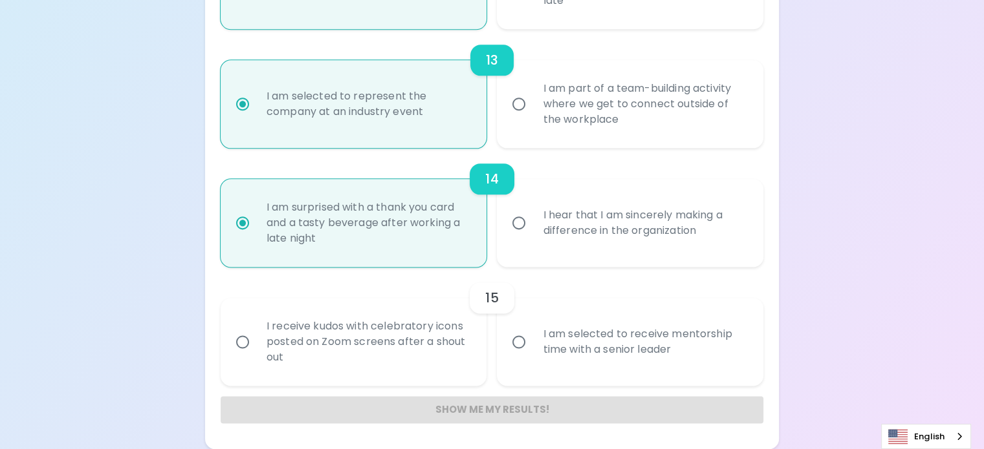
radio input "true"
click at [419, 332] on div "I receive kudos with celebratory icons posted on Zoom screens after a shout out" at bounding box center [368, 342] width 224 height 78
click at [256, 332] on input "I receive kudos with celebratory icons posted on Zoom screens after a shout out" at bounding box center [242, 341] width 27 height 27
radio input "false"
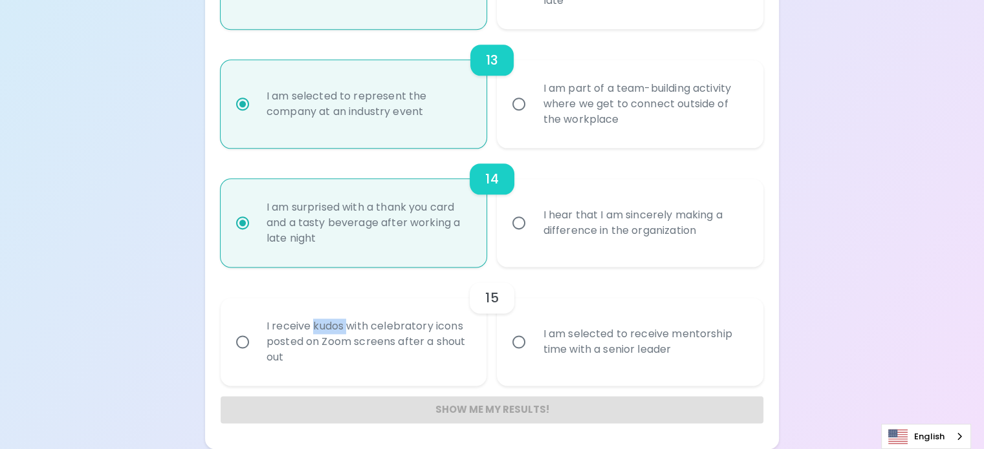
radio input "false"
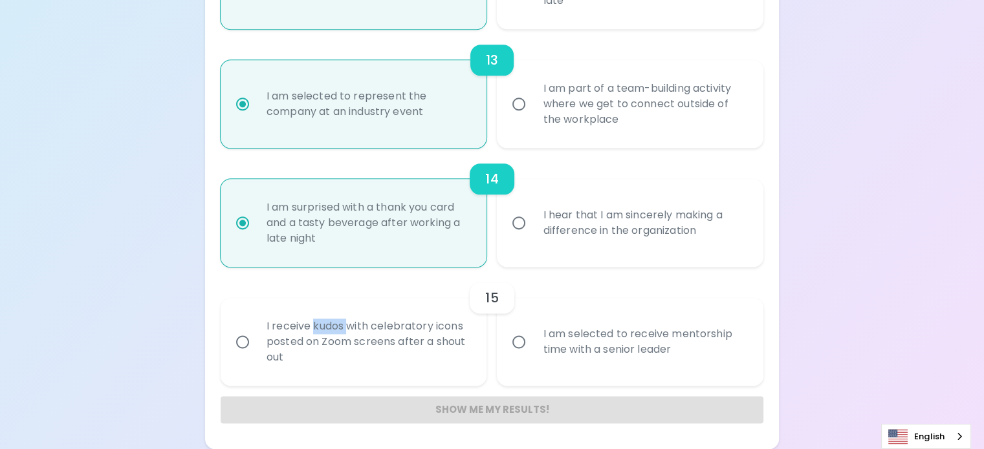
radio input "false"
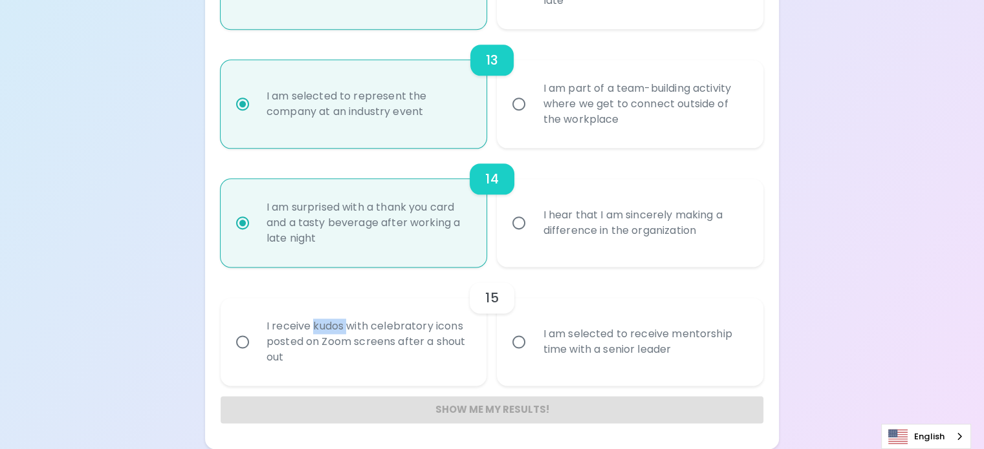
radio input "false"
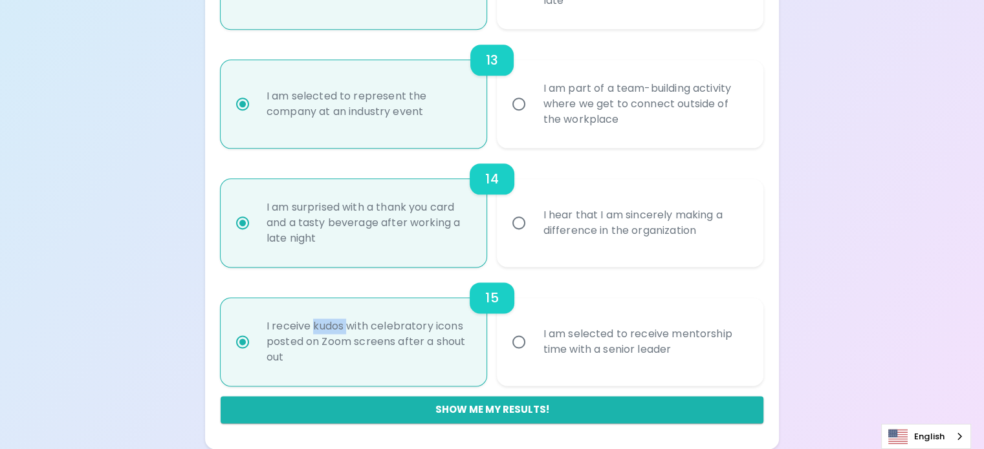
scroll to position [2028, 0]
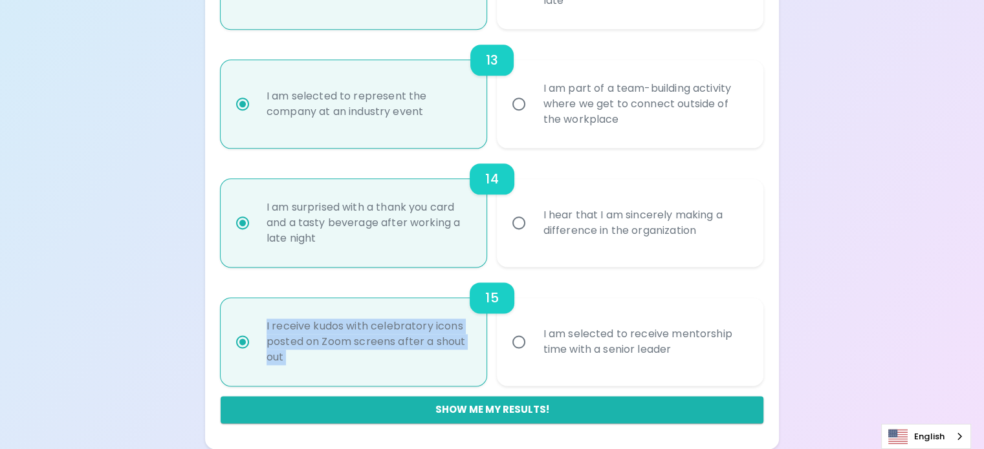
click at [419, 332] on div "I receive kudos with celebratory icons posted on Zoom screens after a shout out" at bounding box center [368, 342] width 224 height 78
click at [256, 332] on input "I receive kudos with celebratory icons posted on Zoom screens after a shout out" at bounding box center [242, 341] width 27 height 27
radio input "true"
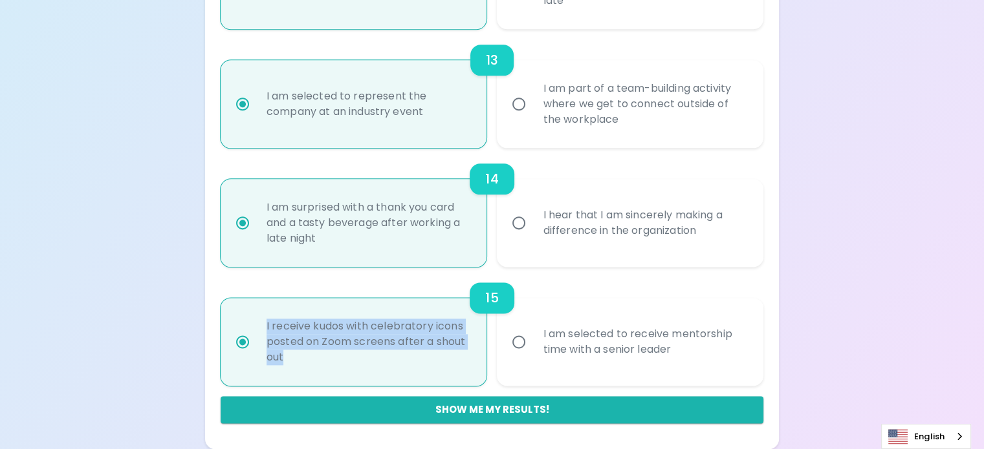
drag, startPoint x: 345, startPoint y: 288, endPoint x: 403, endPoint y: 360, distance: 92.3
click at [403, 360] on div "I receive kudos with celebratory icons posted on Zoom screens after a shout out" at bounding box center [368, 342] width 224 height 78
copy div "I receive kudos with celebratory icons posted on Zoom screens after a shout out"
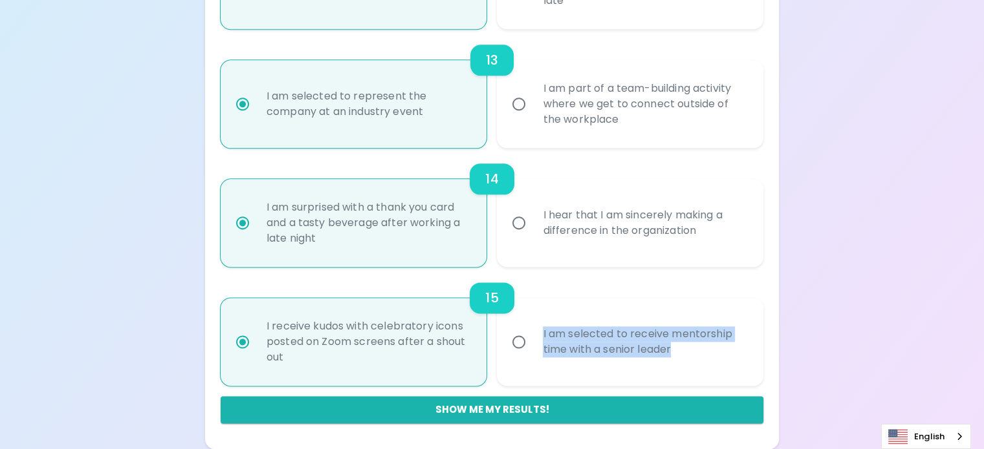
drag, startPoint x: 540, startPoint y: 299, endPoint x: 600, endPoint y: 352, distance: 80.2
click at [600, 352] on div "I am selected to receive mentorship time with a senior leader" at bounding box center [644, 342] width 224 height 62
copy div "I am selected to receive mentorship time with a senior leader"
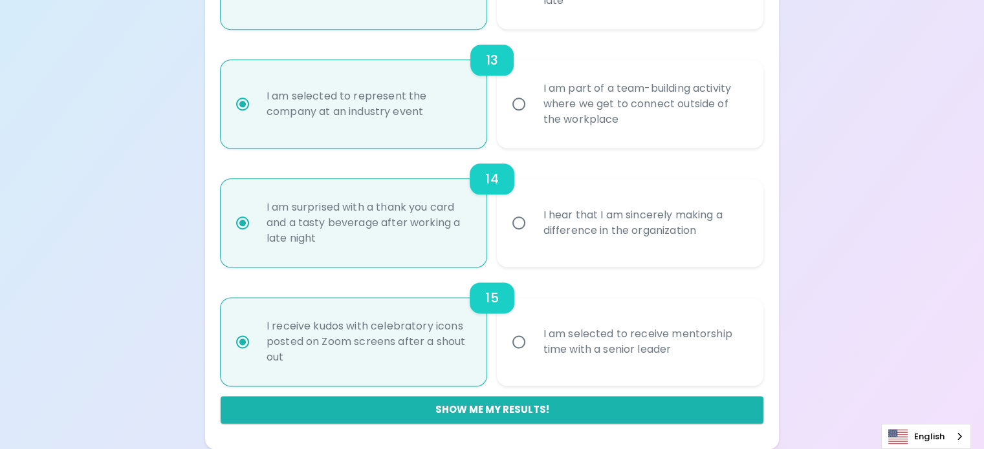
click at [564, 352] on div "I am selected to receive mentorship time with a senior leader" at bounding box center [644, 342] width 224 height 62
click at [532, 352] on input "I am selected to receive mentorship time with a senior leader" at bounding box center [518, 341] width 27 height 27
radio input "false"
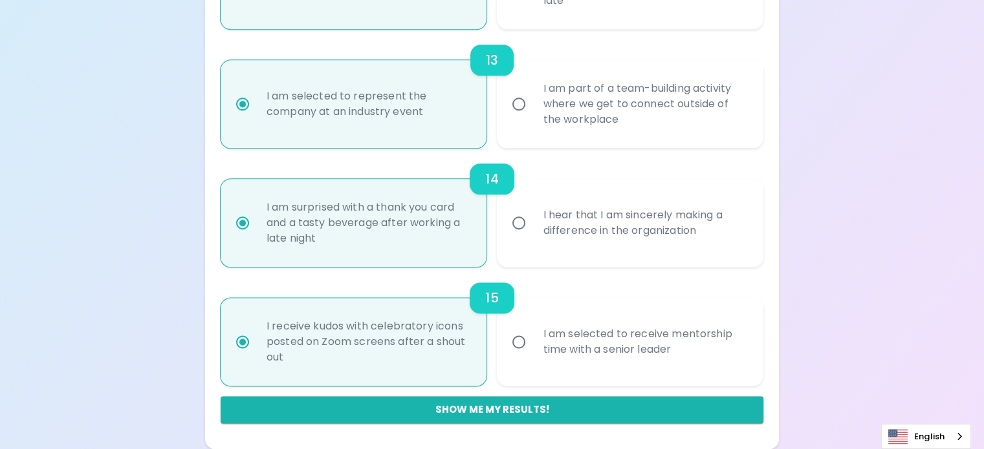
radio input "false"
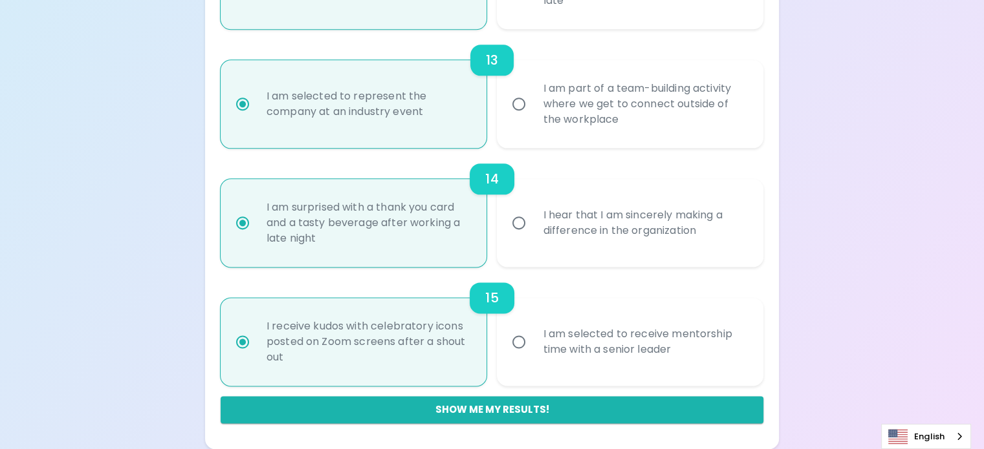
radio input "false"
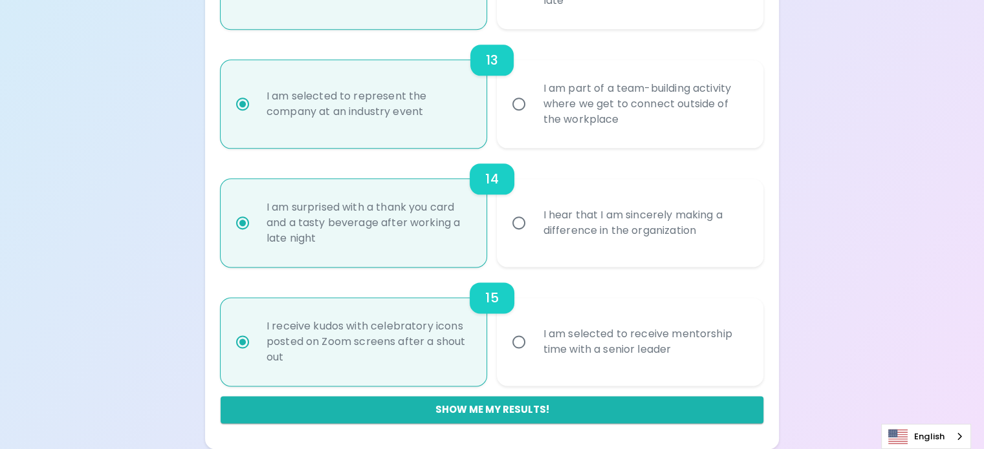
radio input "false"
radio input "true"
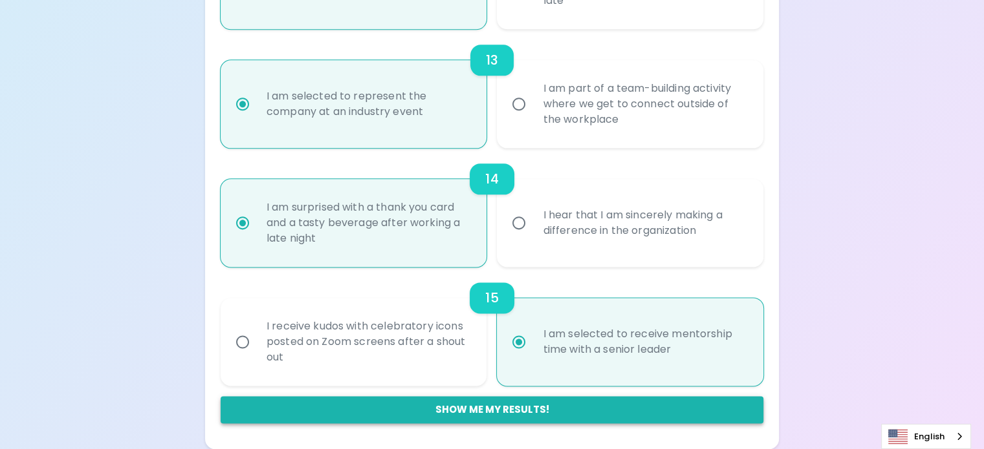
radio input "true"
click at [555, 413] on button "Show me my results!" at bounding box center [492, 409] width 543 height 27
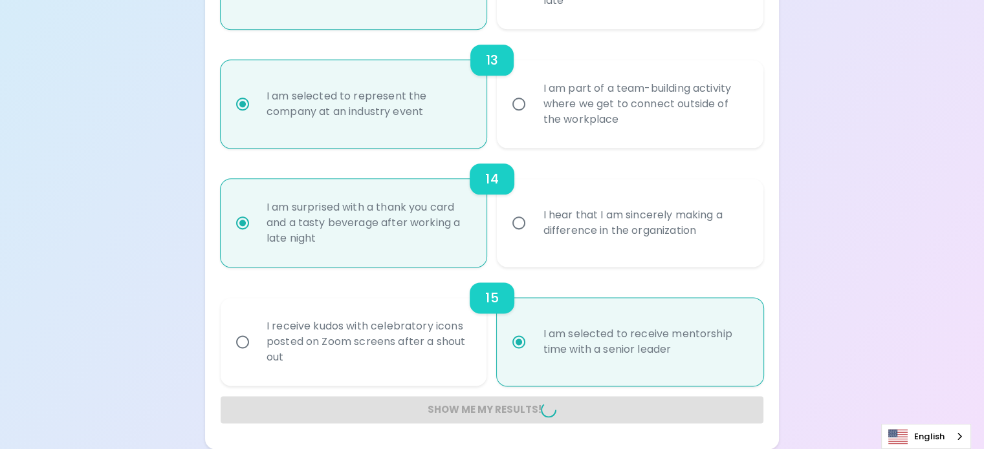
radio input "false"
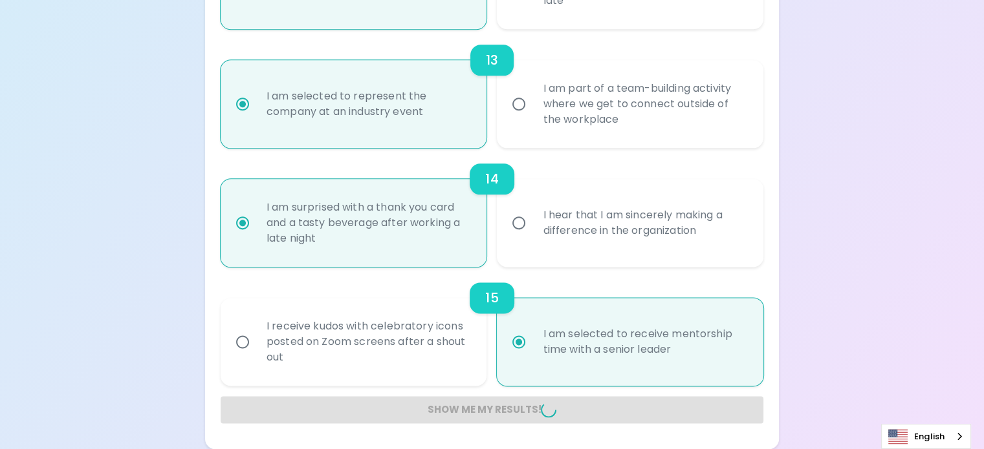
radio input "false"
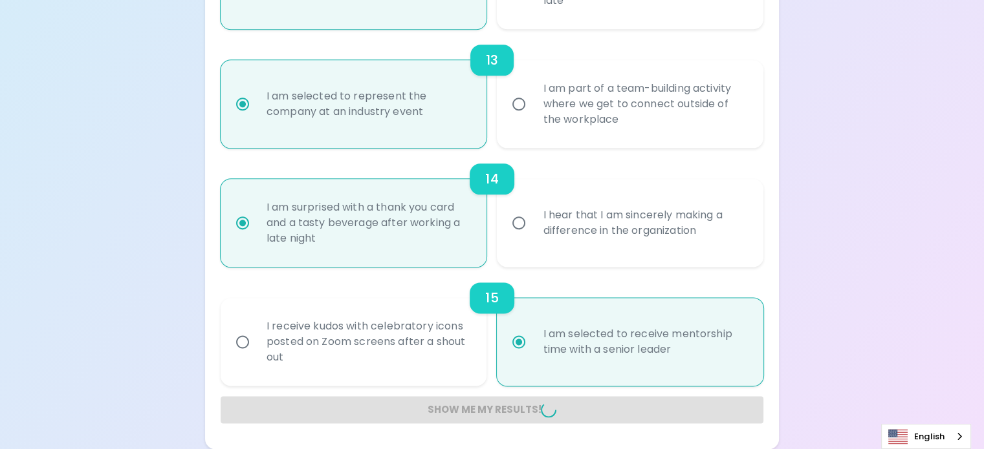
radio input "false"
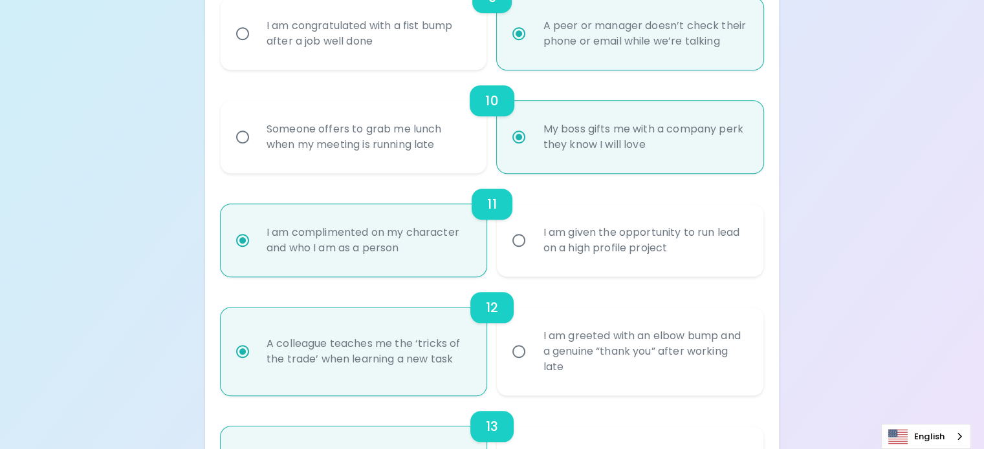
radio input "false"
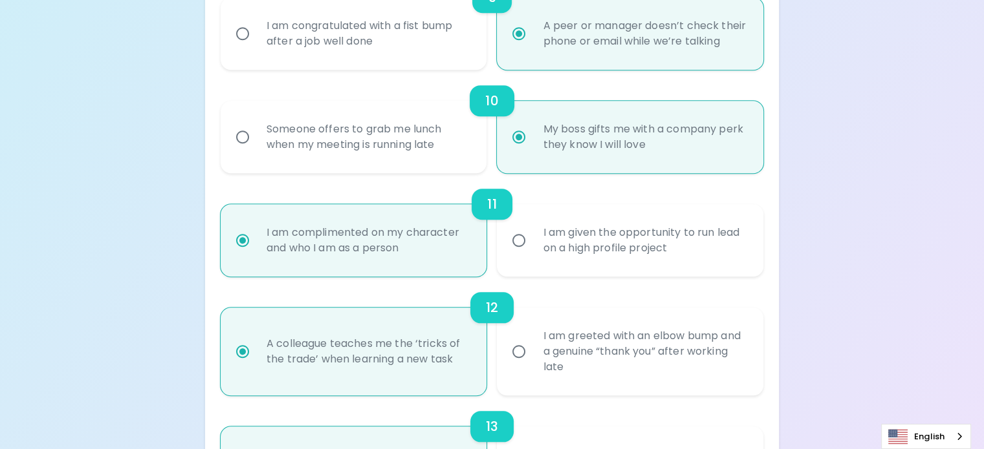
radio input "false"
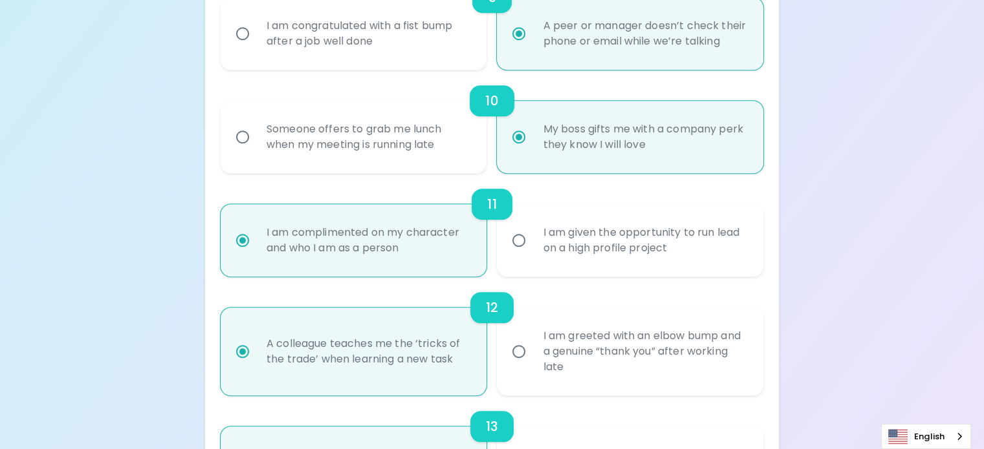
radio input "false"
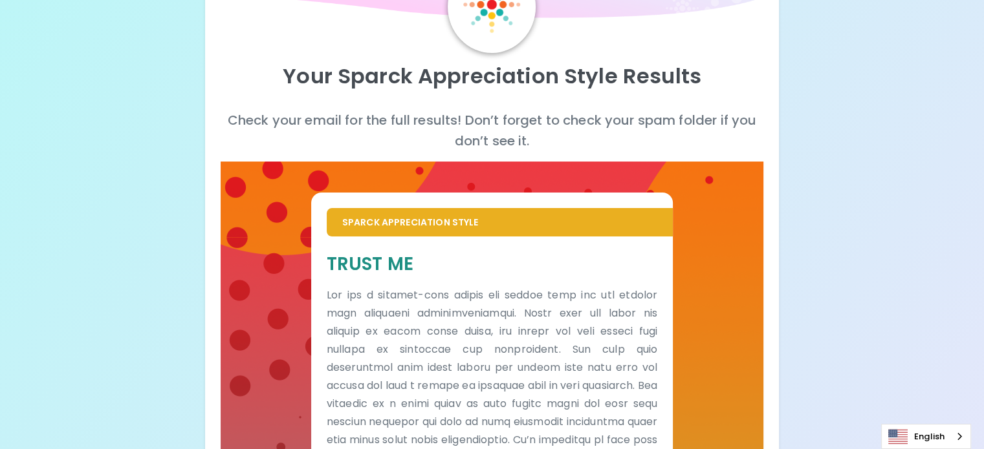
scroll to position [194, 0]
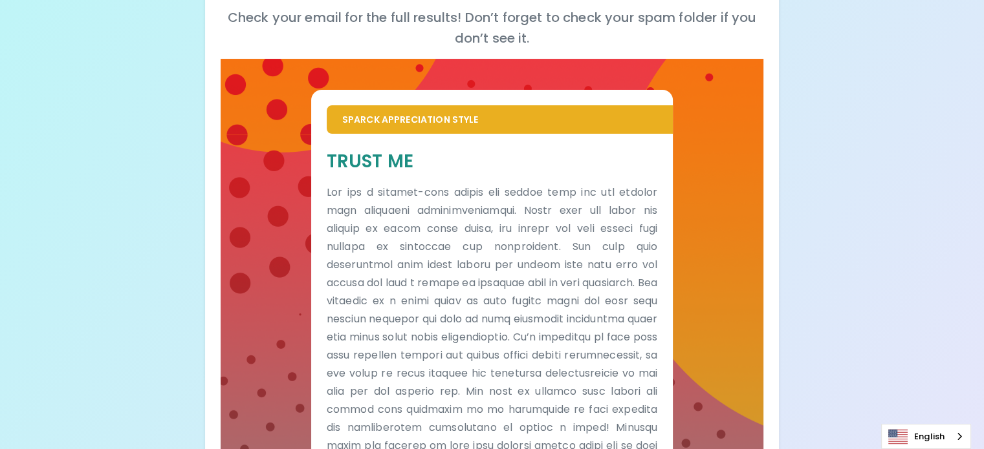
click at [484, 173] on div "Trust Me" at bounding box center [491, 338] width 361 height 409
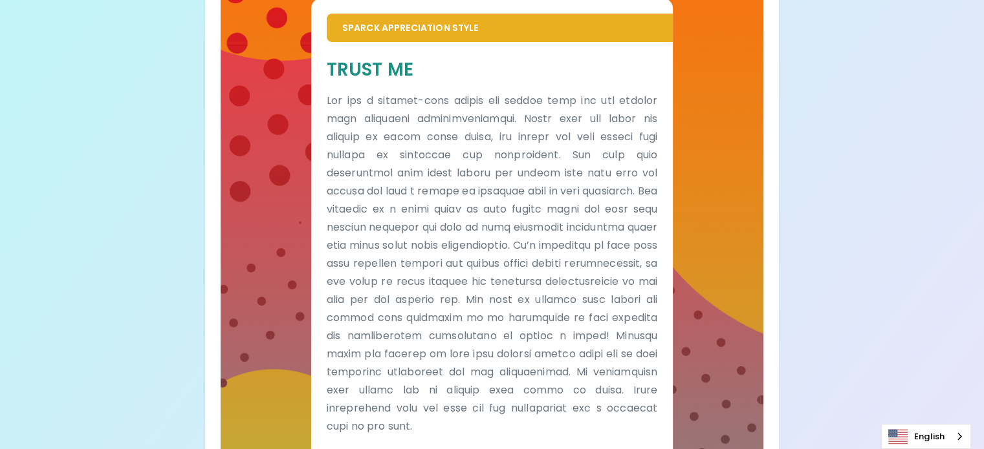
scroll to position [45, 0]
